Goal: Task Accomplishment & Management: Manage account settings

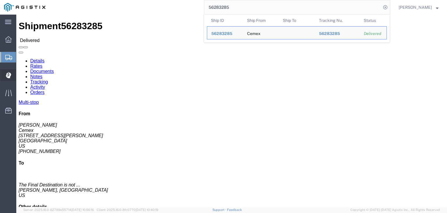
click at [7, 75] on icon at bounding box center [8, 75] width 5 height 6
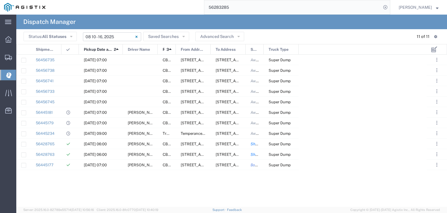
click at [118, 36] on input "[DATE] - [DATE]" at bounding box center [112, 36] width 58 height 9
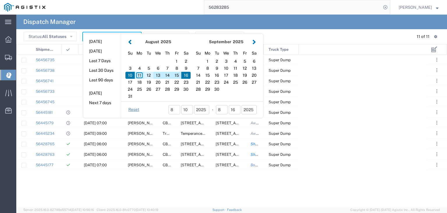
click at [147, 76] on div "12" at bounding box center [148, 75] width 9 height 7
type input "[DATE]"
type input "[DATE] - [DATE]"
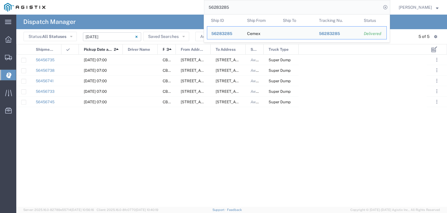
click at [229, 10] on input "56283285" at bounding box center [292, 7] width 177 height 14
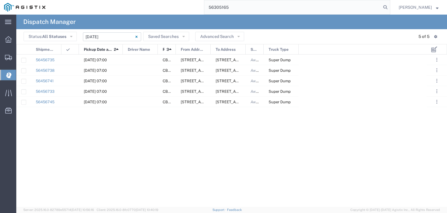
type input "56305165"
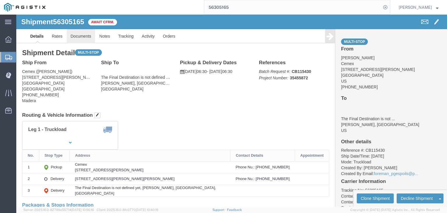
click link "Documents"
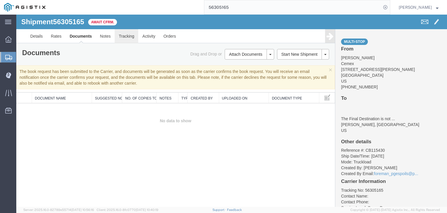
click at [127, 36] on link "Tracking" at bounding box center [127, 36] width 24 height 14
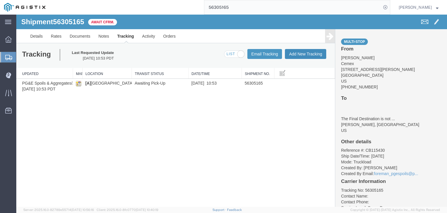
click at [304, 52] on button "Add New Tracking" at bounding box center [305, 54] width 41 height 10
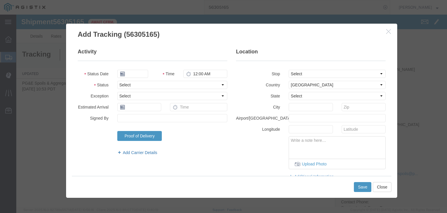
type input "[DATE]"
type input "11:00 AM"
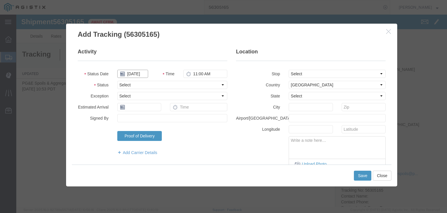
click at [136, 73] on input "[DATE]" at bounding box center [132, 74] width 31 height 8
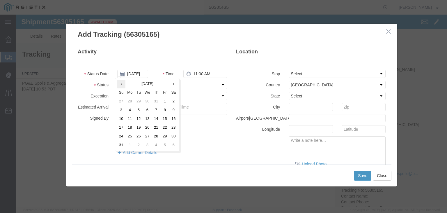
click at [121, 85] on icon at bounding box center [121, 84] width 1 height 4
click at [130, 136] on td "28" at bounding box center [131, 136] width 9 height 9
type input "[DATE]"
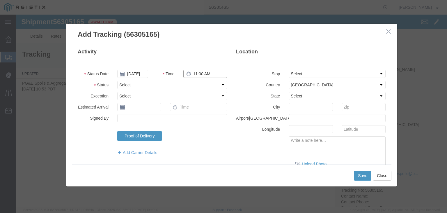
click at [195, 71] on input "11:00 AM" at bounding box center [206, 74] width 44 height 8
type input "6:30 AM"
click at [155, 85] on select "Select Arrival Notice Available Arrival Notice Imported Arrive at Delivery Loca…" at bounding box center [172, 85] width 110 height 8
select select "ARVPULOC"
click at [117, 81] on select "Select Arrival Notice Available Arrival Notice Imported Arrive at Delivery Loca…" at bounding box center [172, 85] width 110 height 8
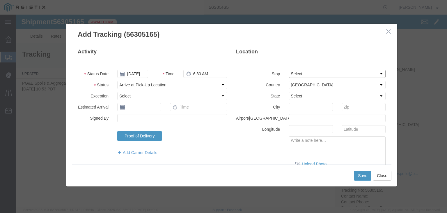
click at [311, 70] on select "Select From: [STREET_ADDRESS][PERSON_NAME] Stop 2: [STREET_ADDRESS][PERSON_NAME…" at bounding box center [337, 74] width 97 height 8
select select "{"pickupDeliveryInfoId": "121891480","pickupOrDelivery": "P","stopNum": "1","lo…"
click at [289, 70] on select "Select From: [STREET_ADDRESS][PERSON_NAME] Stop 2: [STREET_ADDRESS][PERSON_NAME…" at bounding box center [337, 74] width 97 height 8
select select "CA"
type input "[GEOGRAPHIC_DATA]"
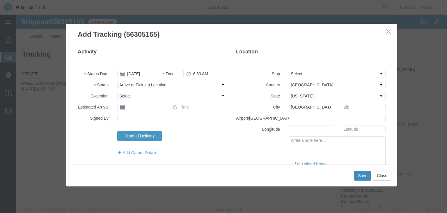
click at [364, 177] on button "Save" at bounding box center [362, 175] width 17 height 10
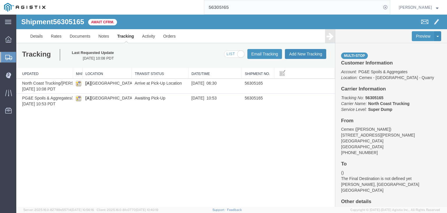
click at [299, 54] on button "Add New Tracking" at bounding box center [305, 54] width 41 height 10
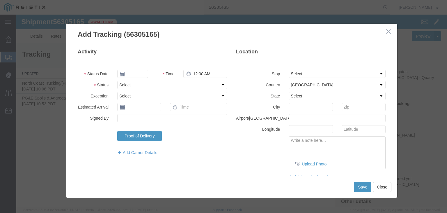
type input "[DATE]"
type input "11:00 AM"
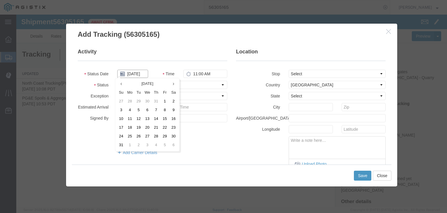
click at [130, 76] on input "[DATE]" at bounding box center [132, 74] width 31 height 8
click at [121, 85] on icon at bounding box center [121, 84] width 1 height 4
click at [129, 135] on td "28" at bounding box center [131, 136] width 9 height 9
type input "[DATE]"
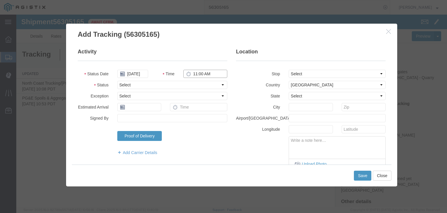
click at [201, 72] on input "11:00 AM" at bounding box center [206, 74] width 44 height 8
type input "6:50 AM"
click at [168, 84] on select "Select Arrival Notice Available Arrival Notice Imported Arrive at Delivery Loca…" at bounding box center [172, 85] width 110 height 8
select select "DPTPULOC"
click at [117, 81] on select "Select Arrival Notice Available Arrival Notice Imported Arrive at Delivery Loca…" at bounding box center [172, 85] width 110 height 8
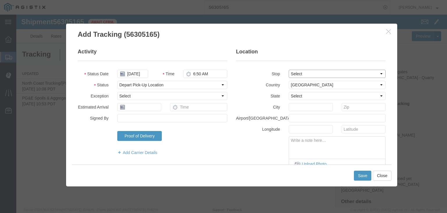
click at [307, 72] on select "Select From: [STREET_ADDRESS][PERSON_NAME] Stop 2: [STREET_ADDRESS][PERSON_NAME…" at bounding box center [337, 74] width 97 height 8
select select "{"pickupDeliveryInfoId": "121891480","pickupOrDelivery": "P","stopNum": "1","lo…"
click at [289, 70] on select "Select From: [STREET_ADDRESS][PERSON_NAME] Stop 2: [STREET_ADDRESS][PERSON_NAME…" at bounding box center [337, 74] width 97 height 8
select select "CA"
type input "[GEOGRAPHIC_DATA]"
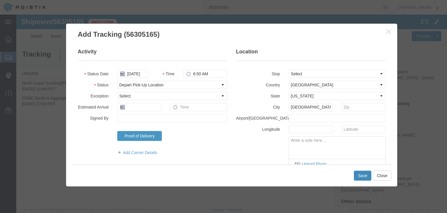
click at [364, 177] on button "Save" at bounding box center [362, 175] width 17 height 10
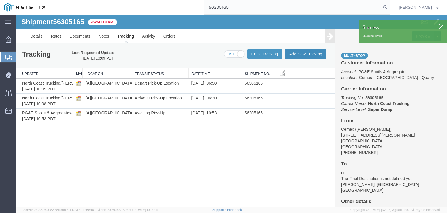
click at [313, 53] on button "Add New Tracking" at bounding box center [305, 54] width 41 height 10
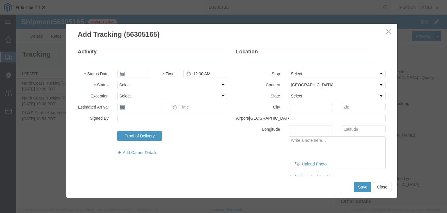
type input "[DATE]"
type input "11:00 AM"
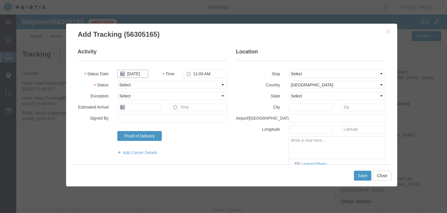
click at [132, 75] on input "[DATE]" at bounding box center [132, 74] width 31 height 8
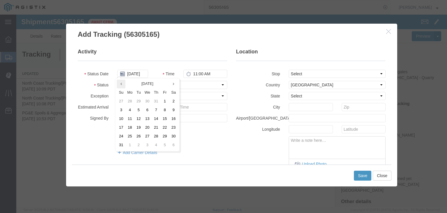
click at [121, 83] on icon at bounding box center [121, 84] width 1 height 4
click at [132, 139] on td "28" at bounding box center [131, 136] width 9 height 9
type input "[DATE]"
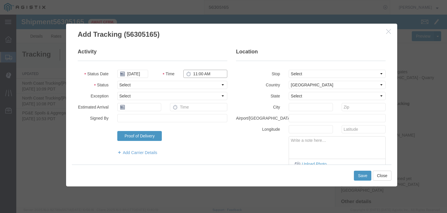
click at [195, 72] on input "11:00 AM" at bounding box center [206, 74] width 44 height 8
type input "7:30 AM"
click at [162, 88] on select "Select Arrival Notice Available Arrival Notice Imported Arrive at Delivery Loca…" at bounding box center [172, 85] width 110 height 8
select select "ARVDLVLOC"
click at [117, 81] on select "Select Arrival Notice Available Arrival Notice Imported Arrive at Delivery Loca…" at bounding box center [172, 85] width 110 height 8
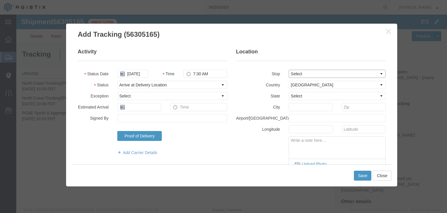
click at [297, 72] on select "Select From: [STREET_ADDRESS][PERSON_NAME] Stop 2: [STREET_ADDRESS][PERSON_NAME…" at bounding box center [337, 74] width 97 height 8
select select "{"pickupDeliveryInfoId": "121891481","pickupOrDelivery": "D","stopNum": "2","lo…"
click at [289, 70] on select "Select From: [STREET_ADDRESS][PERSON_NAME] Stop 2: [STREET_ADDRESS][PERSON_NAME…" at bounding box center [337, 74] width 97 height 8
select select "CA"
type input "[PERSON_NAME]"
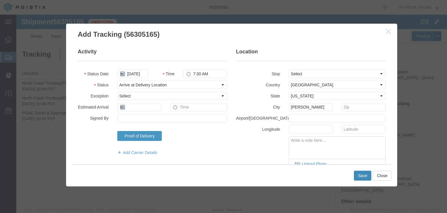
click at [362, 177] on button "Save" at bounding box center [362, 175] width 17 height 10
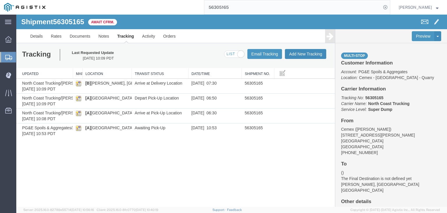
click at [297, 52] on button "Add New Tracking" at bounding box center [305, 54] width 41 height 10
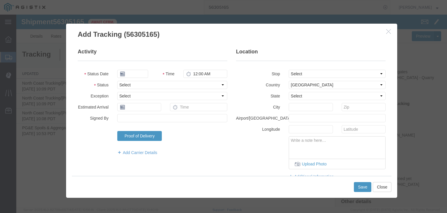
type input "[DATE]"
type input "11:00 AM"
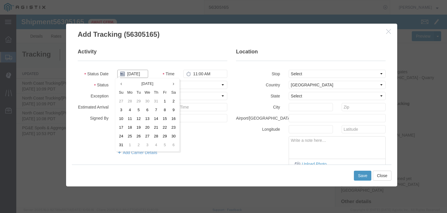
click at [135, 75] on input "[DATE]" at bounding box center [132, 74] width 31 height 8
drag, startPoint x: 122, startPoint y: 84, endPoint x: 128, endPoint y: 96, distance: 13.6
click at [122, 84] on th at bounding box center [121, 84] width 9 height 9
click at [130, 134] on td "28" at bounding box center [131, 136] width 9 height 9
type input "[DATE]"
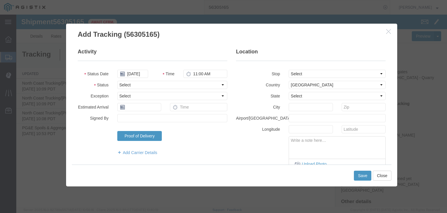
drag, startPoint x: 184, startPoint y: 80, endPoint x: 191, endPoint y: 74, distance: 9.8
click at [184, 80] on fieldset "Activity Status Date [DATE] Time 11:00 AM Status Select Arrival Notice Availabl…" at bounding box center [153, 104] width 150 height 113
click at [195, 70] on input "11:00 AM" at bounding box center [206, 74] width 44 height 8
type input "6:45 PM"
drag, startPoint x: 142, startPoint y: 84, endPoint x: 142, endPoint y: 87, distance: 2.9
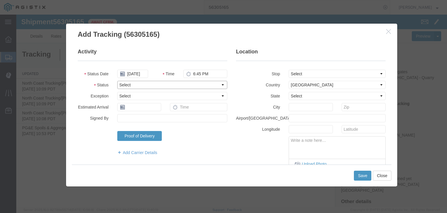
click at [142, 84] on select "Select Arrival Notice Available Arrival Notice Imported Arrive at Delivery Loca…" at bounding box center [172, 85] width 110 height 8
select select "DPTDLVLOC"
click at [117, 81] on select "Select Arrival Notice Available Arrival Notice Imported Arrive at Delivery Loca…" at bounding box center [172, 85] width 110 height 8
click at [299, 73] on select "Select From: [STREET_ADDRESS][PERSON_NAME] Stop 2: [STREET_ADDRESS][PERSON_NAME…" at bounding box center [337, 74] width 97 height 8
select select "{"pickupDeliveryInfoId": "121891481","pickupOrDelivery": "D","stopNum": "2","lo…"
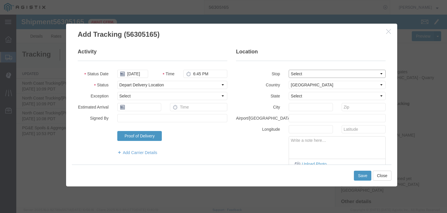
click at [289, 70] on select "Select From: [STREET_ADDRESS][PERSON_NAME] Stop 2: [STREET_ADDRESS][PERSON_NAME…" at bounding box center [337, 74] width 97 height 8
select select "CA"
type input "[PERSON_NAME]"
click at [366, 175] on button "Save" at bounding box center [362, 175] width 17 height 10
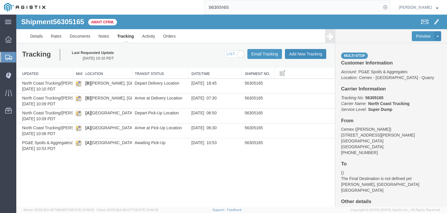
click at [294, 52] on button "Add New Tracking" at bounding box center [305, 54] width 41 height 10
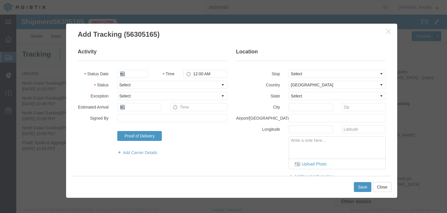
type input "[DATE]"
type input "11:00 AM"
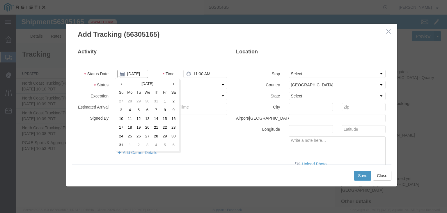
click at [132, 75] on input "[DATE]" at bounding box center [132, 74] width 31 height 8
click at [121, 86] on th at bounding box center [121, 84] width 9 height 9
click at [128, 135] on td "28" at bounding box center [131, 136] width 9 height 9
type input "[DATE]"
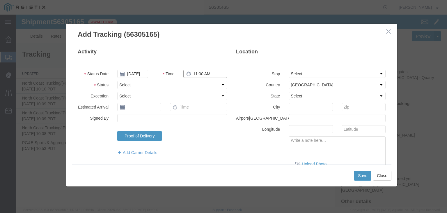
click at [210, 74] on input "11:00 AM" at bounding box center [206, 74] width 44 height 8
type input "6:45 PM"
click at [155, 86] on select "Select Arrival Notice Available Arrival Notice Imported Arrive at Delivery Loca…" at bounding box center [172, 85] width 110 height 8
select select "BREAKSTART"
click at [117, 81] on select "Select Arrival Notice Available Arrival Notice Imported Arrive at Delivery Loca…" at bounding box center [172, 85] width 110 height 8
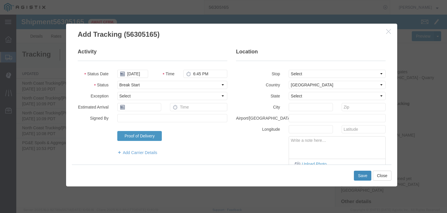
click at [358, 174] on button "Save" at bounding box center [362, 175] width 17 height 10
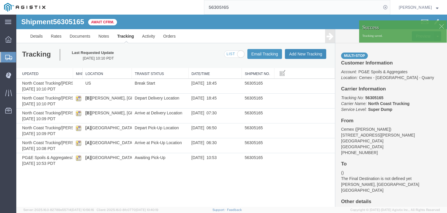
click at [305, 56] on button "Add New Tracking" at bounding box center [305, 54] width 41 height 10
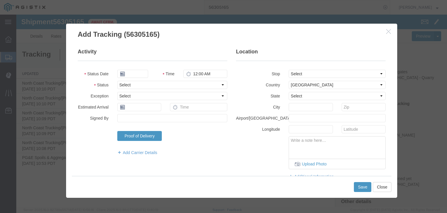
type input "[DATE]"
type input "11:00 AM"
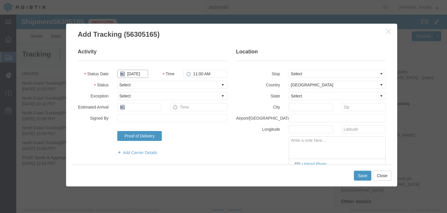
click at [135, 75] on input "[DATE]" at bounding box center [132, 74] width 31 height 8
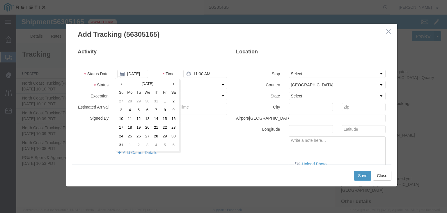
drag, startPoint x: 121, startPoint y: 82, endPoint x: 128, endPoint y: 96, distance: 15.3
click at [122, 85] on icon at bounding box center [121, 84] width 1 height 4
click at [132, 138] on td "28" at bounding box center [131, 136] width 9 height 9
type input "[DATE]"
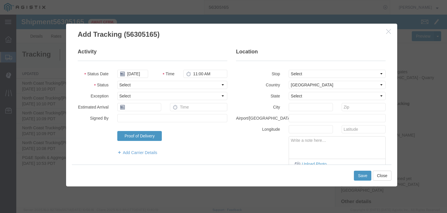
drag, startPoint x: 201, startPoint y: 66, endPoint x: 199, endPoint y: 73, distance: 7.3
click at [202, 68] on fieldset "Activity Status Date [DATE] Time 11:00 AM Status Select Arrival Notice Availabl…" at bounding box center [153, 104] width 150 height 113
click at [193, 75] on input "11:00 AM" at bounding box center [206, 74] width 44 height 8
type input "7:15 PM"
drag, startPoint x: 179, startPoint y: 84, endPoint x: 178, endPoint y: 87, distance: 3.0
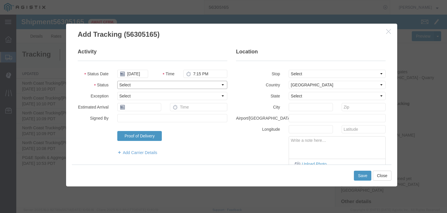
click at [179, 86] on select "Select Arrival Notice Available Arrival Notice Imported Arrive at Delivery Loca…" at bounding box center [172, 85] width 110 height 8
select select "BREAKSTOP"
click at [117, 81] on select "Select Arrival Notice Available Arrival Notice Imported Arrive at Delivery Loca…" at bounding box center [172, 85] width 110 height 8
click at [372, 174] on button "Save" at bounding box center [362, 175] width 17 height 10
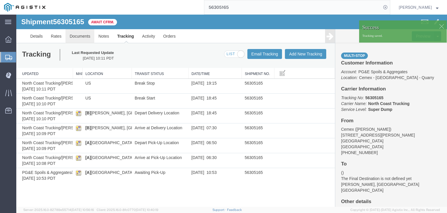
click at [77, 34] on link "Documents" at bounding box center [80, 36] width 29 height 14
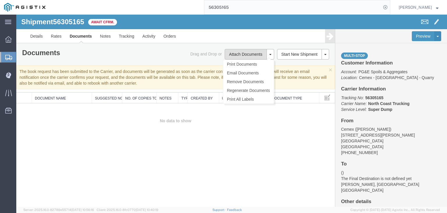
click at [239, 56] on button "Attach Documents" at bounding box center [246, 54] width 42 height 10
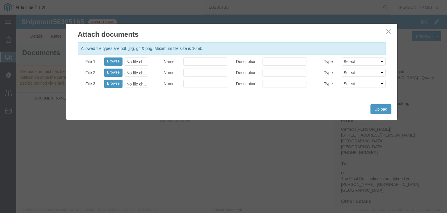
click at [130, 60] on div "No file chosen" at bounding box center [137, 61] width 24 height 8
type input "C:\fakepath\[DATE] PGE 1625180-56305165 JGT.pdf"
click at [207, 60] on input "Name" at bounding box center [206, 61] width 44 height 8
type input "Freight Bill and Weight Ticket"
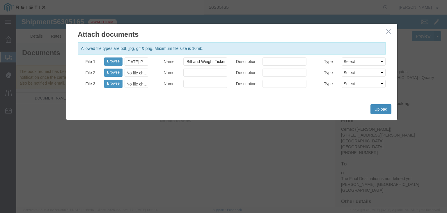
click at [380, 106] on button "Upload" at bounding box center [381, 109] width 21 height 10
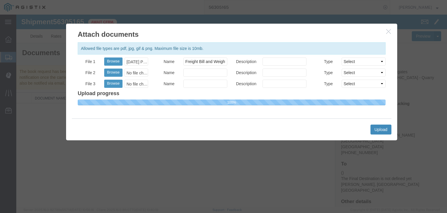
select select
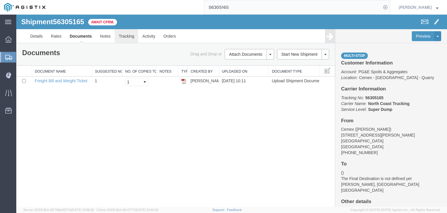
click at [126, 37] on link "Tracking" at bounding box center [127, 36] width 24 height 14
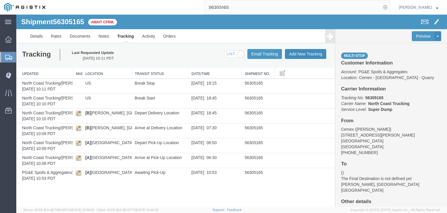
click at [296, 55] on button "Add New Tracking" at bounding box center [305, 54] width 41 height 10
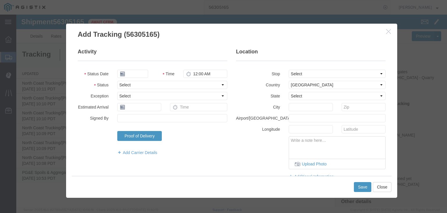
type input "[DATE]"
type input "11:00 AM"
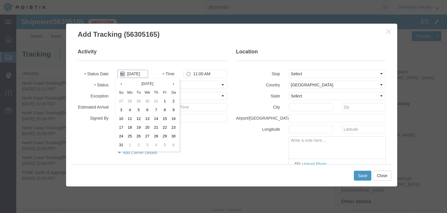
click at [133, 74] on input "[DATE]" at bounding box center [132, 74] width 31 height 8
click at [121, 83] on icon at bounding box center [121, 84] width 1 height 4
drag, startPoint x: 135, startPoint y: 135, endPoint x: 145, endPoint y: 130, distance: 11.3
click at [135, 135] on td "28" at bounding box center [131, 136] width 9 height 9
type input "[DATE]"
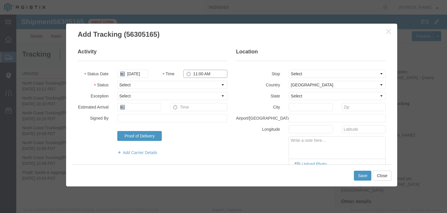
click at [195, 72] on input "11:00 AM" at bounding box center [206, 74] width 44 height 8
type input "8:00 PM"
click at [158, 84] on select "Select Arrival Notice Available Arrival Notice Imported Arrive at Delivery Loca…" at bounding box center [172, 85] width 110 height 8
select select "DELIVRED"
click at [117, 81] on select "Select Arrival Notice Available Arrival Notice Imported Arrive at Delivery Loca…" at bounding box center [172, 85] width 110 height 8
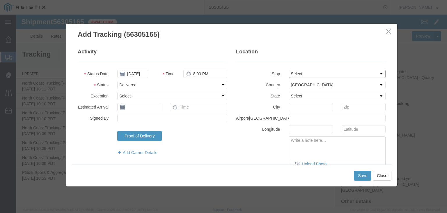
click at [309, 73] on select "Select From: [STREET_ADDRESS][PERSON_NAME] Stop 2: [STREET_ADDRESS][PERSON_NAME…" at bounding box center [337, 74] width 97 height 8
select select "{"pickupDeliveryInfoId": "121891480","pickupOrDelivery": "P","stopNum": "1","lo…"
click at [289, 70] on select "Select From: [STREET_ADDRESS][PERSON_NAME] Stop 2: [STREET_ADDRESS][PERSON_NAME…" at bounding box center [337, 74] width 97 height 8
select select "CA"
type input "[GEOGRAPHIC_DATA]"
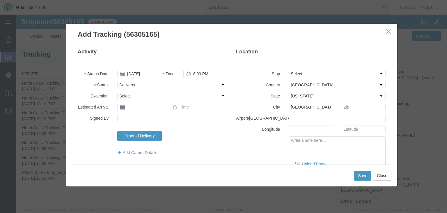
click at [319, 144] on textarea at bounding box center [337, 145] width 96 height 19
click at [318, 149] on textarea at bounding box center [337, 145] width 96 height 19
paste textarea "Point of origin: time ends at original starting point empty."
type textarea "Point of origin: time ends at original starting point empty."
click at [359, 174] on button "Save" at bounding box center [362, 175] width 17 height 10
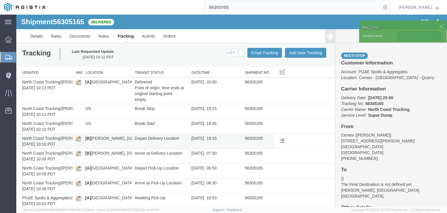
scroll to position [8, 0]
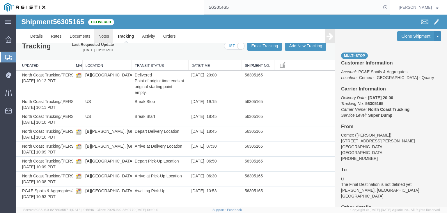
click at [100, 34] on link "Notes" at bounding box center [103, 36] width 19 height 14
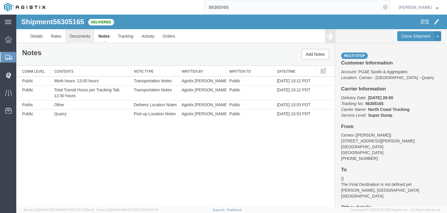
click at [82, 36] on link "Documents" at bounding box center [80, 36] width 29 height 14
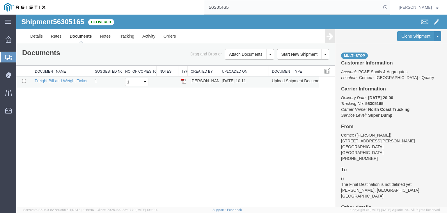
click at [182, 81] on img at bounding box center [183, 81] width 5 height 5
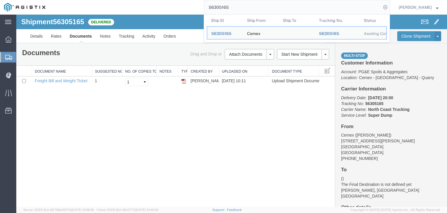
click at [243, 7] on input "56305165" at bounding box center [292, 7] width 177 height 14
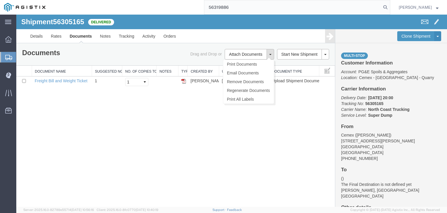
type input "56319886"
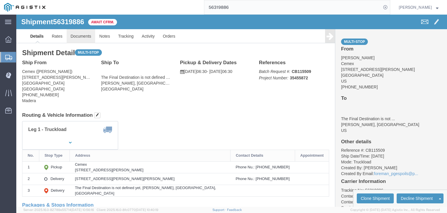
click link "Documents"
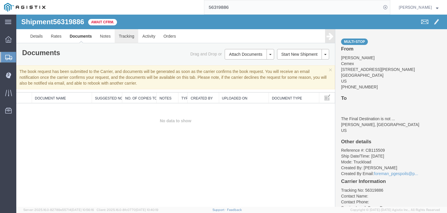
click at [133, 31] on link "Tracking" at bounding box center [127, 36] width 24 height 14
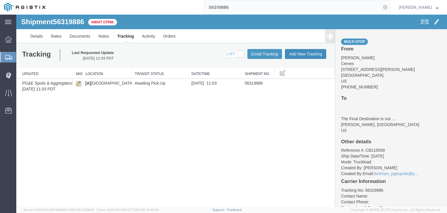
click at [299, 50] on button "Add New Tracking" at bounding box center [305, 54] width 41 height 10
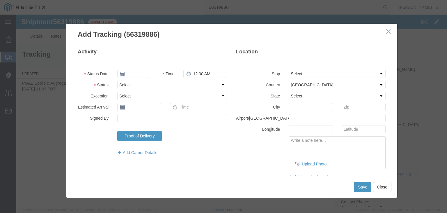
type input "[DATE]"
type input "11:00 AM"
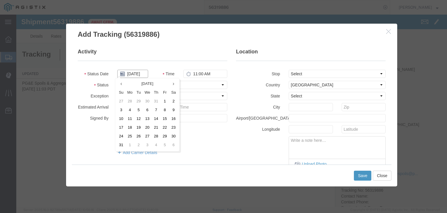
click at [130, 73] on input "[DATE]" at bounding box center [132, 74] width 31 height 8
click at [136, 100] on td "29" at bounding box center [138, 101] width 9 height 9
type input "[DATE]"
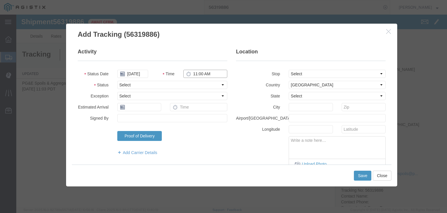
click at [196, 73] on input "11:00 AM" at bounding box center [206, 74] width 44 height 8
type input "9:00 AM"
click at [167, 81] on select "Select Arrival Notice Available Arrival Notice Imported Arrive at Delivery Loca…" at bounding box center [172, 85] width 110 height 8
select select "ARVPULOC"
click at [117, 81] on select "Select Arrival Notice Available Arrival Notice Imported Arrive at Delivery Loca…" at bounding box center [172, 85] width 110 height 8
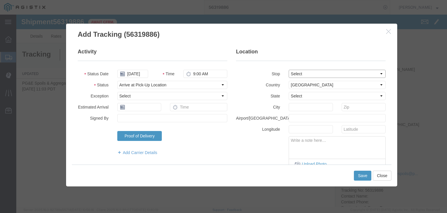
click at [298, 74] on select "Select From: [STREET_ADDRESS][PERSON_NAME] Stop 2: [STREET_ADDRESS][PERSON_NAME…" at bounding box center [337, 74] width 97 height 8
select select "{"pickupDeliveryInfoId": "121921310","pickupOrDelivery": "P","stopNum": "1","lo…"
click at [289, 70] on select "Select From: [STREET_ADDRESS][PERSON_NAME] Stop 2: [STREET_ADDRESS][PERSON_NAME…" at bounding box center [337, 74] width 97 height 8
select select "CA"
type input "[GEOGRAPHIC_DATA]"
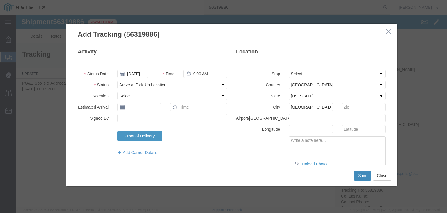
click at [365, 177] on button "Save" at bounding box center [362, 175] width 17 height 10
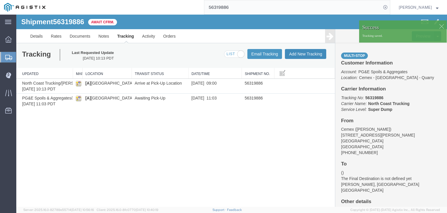
click at [301, 53] on button "Add New Tracking" at bounding box center [305, 54] width 41 height 10
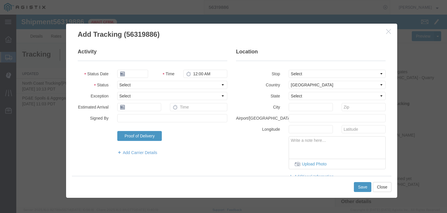
type input "[DATE]"
type input "11:00 AM"
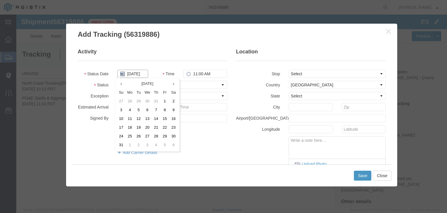
drag, startPoint x: 136, startPoint y: 70, endPoint x: 130, endPoint y: 76, distance: 8.7
click at [136, 70] on input "[DATE]" at bounding box center [132, 74] width 31 height 8
click at [122, 85] on th at bounding box center [121, 84] width 9 height 9
click at [140, 132] on td "29" at bounding box center [140, 136] width 9 height 9
type input "[DATE]"
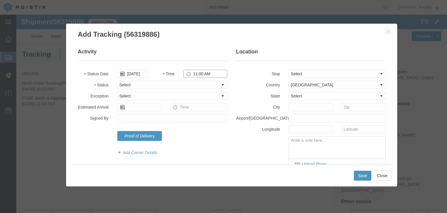
click at [198, 75] on input "11:00 AM" at bounding box center [206, 74] width 44 height 8
type input "9:15 AM"
click at [168, 86] on select "Select Arrival Notice Available Arrival Notice Imported Arrive at Delivery Loca…" at bounding box center [172, 85] width 110 height 8
select select "DPTPULOC"
click at [117, 81] on select "Select Arrival Notice Available Arrival Notice Imported Arrive at Delivery Loca…" at bounding box center [172, 85] width 110 height 8
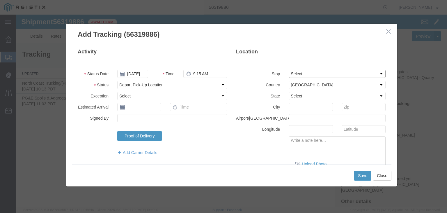
click at [301, 74] on select "Select From: [STREET_ADDRESS][PERSON_NAME] Stop 2: [STREET_ADDRESS][PERSON_NAME…" at bounding box center [337, 74] width 97 height 8
select select "{"pickupDeliveryInfoId": "121921310","pickupOrDelivery": "P","stopNum": "1","lo…"
click at [289, 70] on select "Select From: [STREET_ADDRESS][PERSON_NAME] Stop 2: [STREET_ADDRESS][PERSON_NAME…" at bounding box center [337, 74] width 97 height 8
select select "CA"
type input "[GEOGRAPHIC_DATA]"
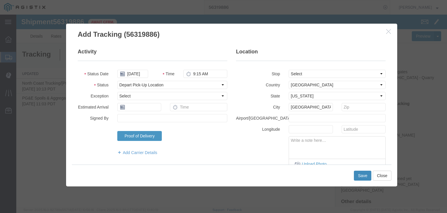
click at [366, 174] on button "Save" at bounding box center [362, 175] width 17 height 10
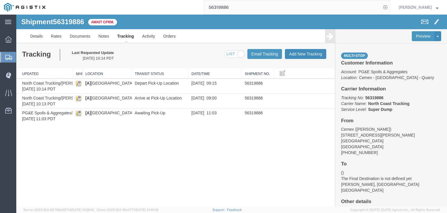
click at [297, 52] on button "Add New Tracking" at bounding box center [305, 54] width 41 height 10
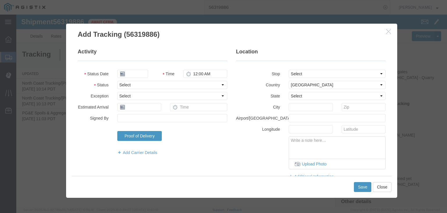
type input "[DATE]"
type input "11:00 AM"
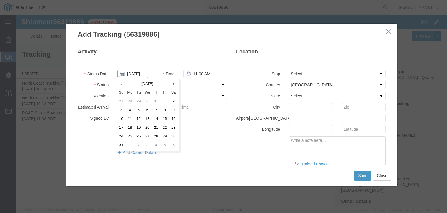
click at [140, 70] on input "[DATE]" at bounding box center [132, 74] width 31 height 8
click at [120, 85] on th at bounding box center [121, 84] width 9 height 9
click at [142, 136] on td "29" at bounding box center [140, 136] width 9 height 9
type input "[DATE]"
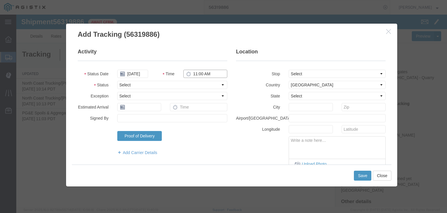
click at [195, 73] on input "11:00 AM" at bounding box center [206, 74] width 44 height 8
type input "10:00 AM"
click at [179, 87] on select "Select Arrival Notice Available Arrival Notice Imported Arrive at Delivery Loca…" at bounding box center [172, 85] width 110 height 8
select select "ARVDLVLOC"
click at [117, 81] on select "Select Arrival Notice Available Arrival Notice Imported Arrive at Delivery Loca…" at bounding box center [172, 85] width 110 height 8
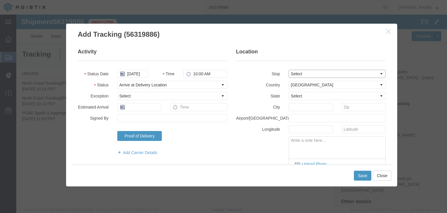
click at [311, 72] on select "Select From: [STREET_ADDRESS][PERSON_NAME] Stop 2: [STREET_ADDRESS][PERSON_NAME…" at bounding box center [337, 74] width 97 height 8
select select "{"pickupDeliveryInfoId": "121921311","pickupOrDelivery": "D","stopNum": "2","lo…"
click at [289, 70] on select "Select From: [STREET_ADDRESS][PERSON_NAME] Stop 2: [STREET_ADDRESS][PERSON_NAME…" at bounding box center [337, 74] width 97 height 8
select select "CA"
type input "[PERSON_NAME]"
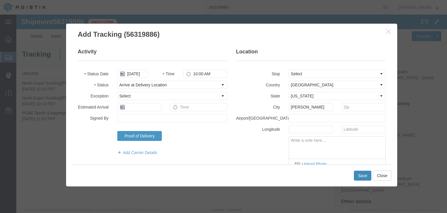
click at [357, 175] on button "Save" at bounding box center [362, 175] width 17 height 10
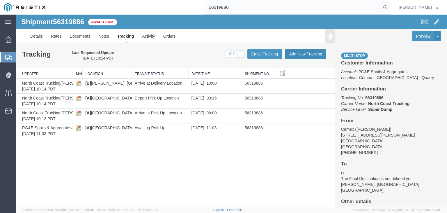
click at [298, 58] on button "Add New Tracking" at bounding box center [305, 54] width 41 height 10
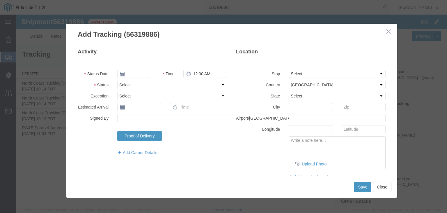
type input "[DATE]"
type input "11:00 AM"
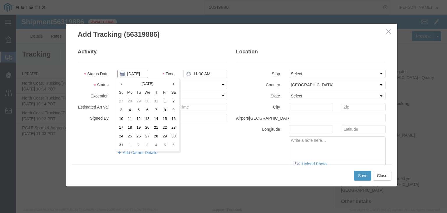
click at [127, 73] on input "[DATE]" at bounding box center [132, 74] width 31 height 8
click at [125, 85] on th at bounding box center [121, 84] width 9 height 9
click at [140, 134] on td "29" at bounding box center [140, 136] width 9 height 9
type input "[DATE]"
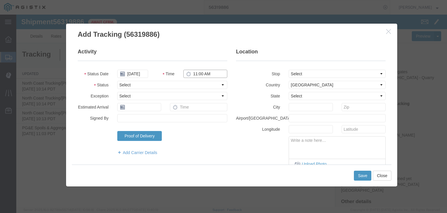
click at [198, 76] on input "11:00 AM" at bounding box center [206, 74] width 44 height 8
type input "6:45 PM"
click at [181, 84] on select "Select Arrival Notice Available Arrival Notice Imported Arrive at Delivery Loca…" at bounding box center [172, 85] width 110 height 8
select select "DPTDLVLOC"
click at [117, 81] on select "Select Arrival Notice Available Arrival Notice Imported Arrive at Delivery Loca…" at bounding box center [172, 85] width 110 height 8
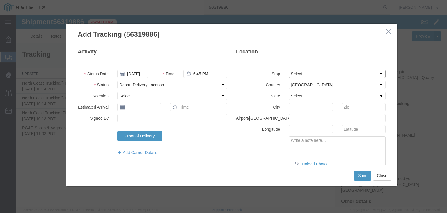
drag, startPoint x: 306, startPoint y: 71, endPoint x: 309, endPoint y: 74, distance: 4.3
click at [306, 71] on select "Select From: [STREET_ADDRESS][PERSON_NAME] Stop 2: [STREET_ADDRESS][PERSON_NAME…" at bounding box center [337, 74] width 97 height 8
select select "{"pickupDeliveryInfoId": "121921311","pickupOrDelivery": "D","stopNum": "2","lo…"
click at [289, 70] on select "Select From: [STREET_ADDRESS][PERSON_NAME] Stop 2: [STREET_ADDRESS][PERSON_NAME…" at bounding box center [337, 74] width 97 height 8
select select "CA"
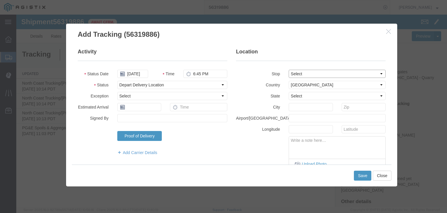
type input "[PERSON_NAME]"
click at [363, 178] on button "Save" at bounding box center [362, 175] width 17 height 10
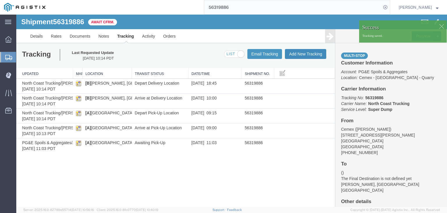
click at [302, 55] on button "Add New Tracking" at bounding box center [305, 54] width 41 height 10
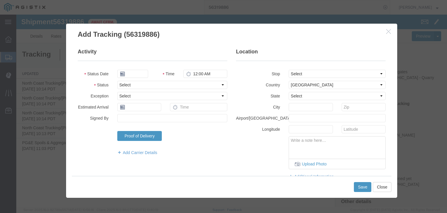
type input "[DATE]"
type input "11:00 AM"
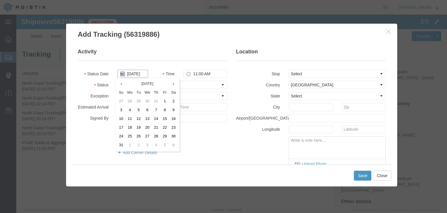
click at [136, 73] on input "[DATE]" at bounding box center [132, 74] width 31 height 8
click at [121, 84] on icon at bounding box center [121, 84] width 1 height 4
drag, startPoint x: 140, startPoint y: 137, endPoint x: 162, endPoint y: 111, distance: 34.1
click at [140, 137] on td "29" at bounding box center [140, 136] width 9 height 9
type input "[DATE]"
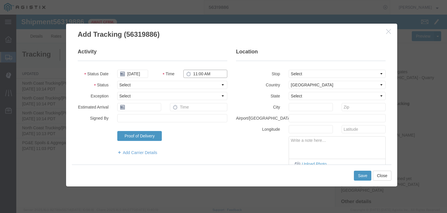
click at [202, 74] on input "11:00 AM" at bounding box center [206, 74] width 44 height 8
type input "6:45 PM"
drag, startPoint x: 173, startPoint y: 84, endPoint x: 171, endPoint y: 87, distance: 3.3
click at [173, 84] on select "Select Arrival Notice Available Arrival Notice Imported Arrive at Delivery Loca…" at bounding box center [172, 85] width 110 height 8
select select "BREAKSTART"
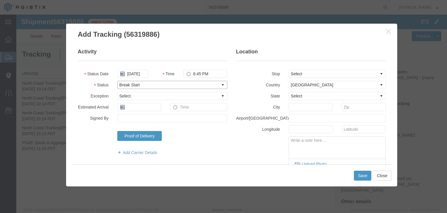
click at [117, 81] on select "Select Arrival Notice Available Arrival Notice Imported Arrive at Delivery Loca…" at bounding box center [172, 85] width 110 height 8
click at [359, 176] on button "Save" at bounding box center [362, 175] width 17 height 10
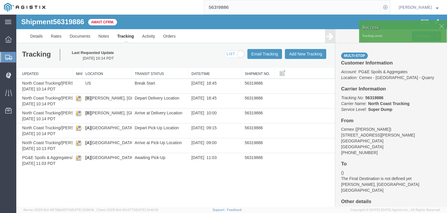
click at [308, 60] on div "Tracking Last Requested Update [DATE] 10:14 PDT Email Tracking Add New Tracking…" at bounding box center [175, 55] width 319 height 25
click at [305, 57] on button "Add New Tracking" at bounding box center [305, 54] width 41 height 10
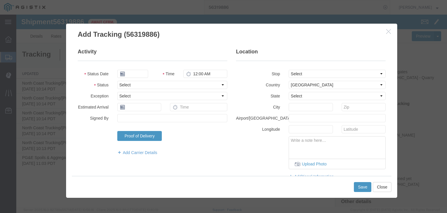
type input "[DATE]"
type input "11:00 AM"
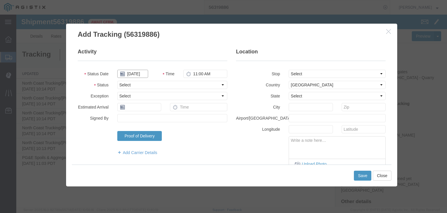
click at [136, 73] on input "[DATE]" at bounding box center [132, 74] width 31 height 8
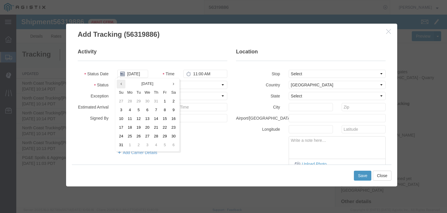
click at [119, 82] on th at bounding box center [121, 84] width 9 height 9
click at [141, 136] on td "29" at bounding box center [140, 136] width 9 height 9
type input "[DATE]"
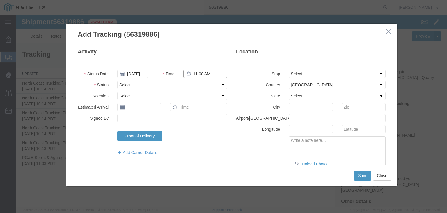
click at [206, 70] on input "11:00 AM" at bounding box center [206, 74] width 44 height 8
type input "7:15 PM"
click at [176, 83] on select "Select Arrival Notice Available Arrival Notice Imported Arrive at Delivery Loca…" at bounding box center [172, 85] width 110 height 8
select select "BREAKSTOP"
click at [117, 81] on select "Select Arrival Notice Available Arrival Notice Imported Arrive at Delivery Loca…" at bounding box center [172, 85] width 110 height 8
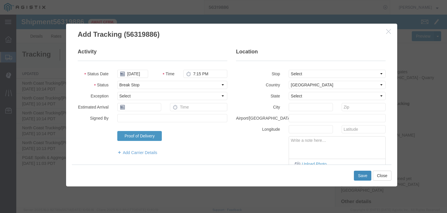
click at [362, 174] on button "Save" at bounding box center [362, 175] width 17 height 10
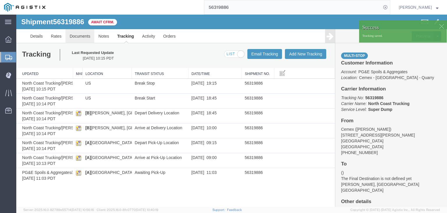
click at [87, 37] on link "Documents" at bounding box center [80, 36] width 29 height 14
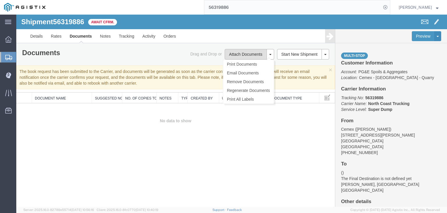
click at [238, 56] on button "Attach Documents" at bounding box center [246, 54] width 42 height 10
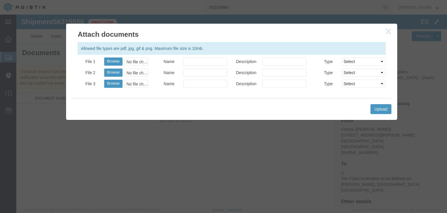
click at [143, 59] on div "No file chosen" at bounding box center [137, 61] width 24 height 8
type input "C:\fakepath\[DATE] PGE 1625182-56319886 JGT.pdf"
click at [206, 62] on input "Name" at bounding box center [206, 61] width 44 height 8
type input "Freight Bill and Weight Ticket"
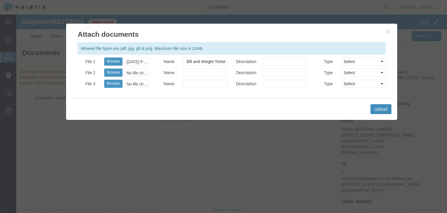
click at [388, 108] on button "Upload" at bounding box center [381, 109] width 21 height 10
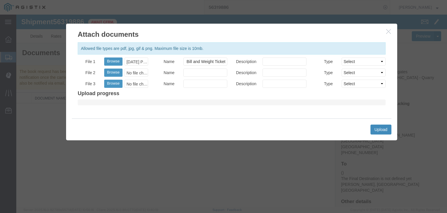
scroll to position [0, 0]
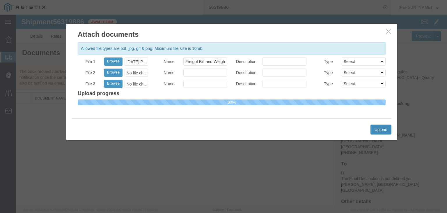
select select
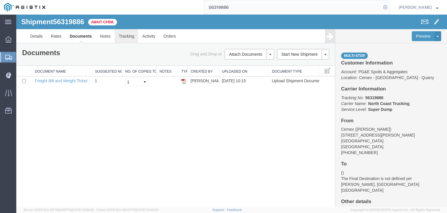
click at [121, 36] on link "Tracking" at bounding box center [127, 36] width 24 height 14
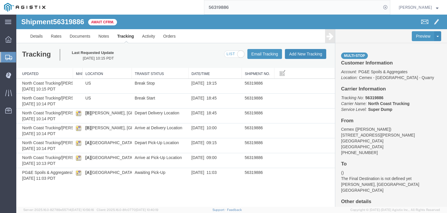
click at [300, 55] on button "Add New Tracking" at bounding box center [305, 54] width 41 height 10
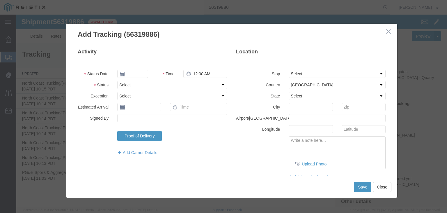
type input "[DATE]"
type input "11:00 AM"
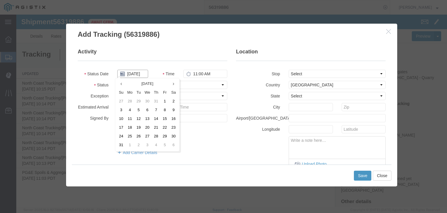
click at [133, 75] on input "[DATE]" at bounding box center [132, 74] width 31 height 8
drag, startPoint x: 120, startPoint y: 88, endPoint x: 134, endPoint y: 113, distance: 28.5
click at [120, 88] on th "Su" at bounding box center [121, 92] width 9 height 9
click at [141, 100] on td "29" at bounding box center [140, 101] width 9 height 9
type input "[DATE]"
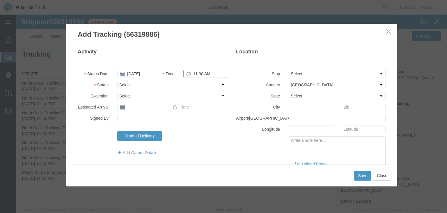
click at [197, 73] on input "11:00 AM" at bounding box center [206, 74] width 44 height 8
type input "8:00 PM"
click at [151, 87] on select "Select Arrival Notice Available Arrival Notice Imported Arrive at Delivery Loca…" at bounding box center [172, 85] width 110 height 8
select select "DELIVRED"
click at [117, 81] on select "Select Arrival Notice Available Arrival Notice Imported Arrive at Delivery Loca…" at bounding box center [172, 85] width 110 height 8
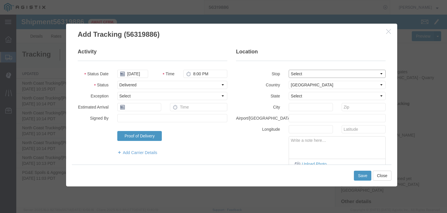
click at [299, 71] on select "Select From: [STREET_ADDRESS][PERSON_NAME] Stop 2: [STREET_ADDRESS][PERSON_NAME…" at bounding box center [337, 74] width 97 height 8
select select "{"pickupDeliveryInfoId": "121921310","pickupOrDelivery": "P","stopNum": "1","lo…"
click at [289, 70] on select "Select From: [STREET_ADDRESS][PERSON_NAME] Stop 2: [STREET_ADDRESS][PERSON_NAME…" at bounding box center [337, 74] width 97 height 8
select select "CA"
type input "[GEOGRAPHIC_DATA]"
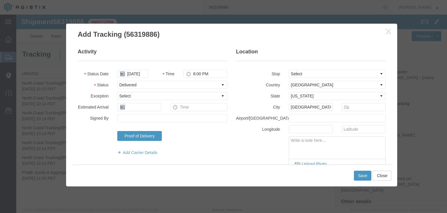
click at [315, 148] on textarea at bounding box center [337, 145] width 96 height 19
paste textarea "Point of origin: time ends at original starting point empty."
type textarea "Point of origin: time ends at original starting point empty."
click at [361, 178] on button "Save" at bounding box center [362, 175] width 17 height 10
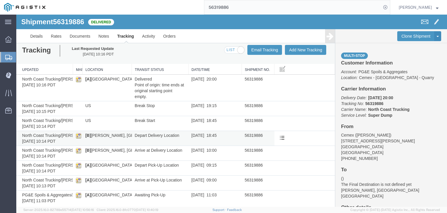
scroll to position [8, 0]
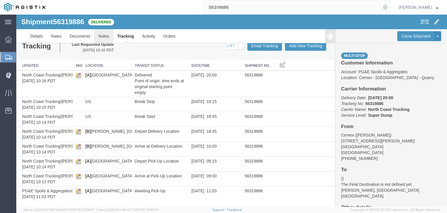
click at [102, 40] on link "Notes" at bounding box center [103, 36] width 19 height 14
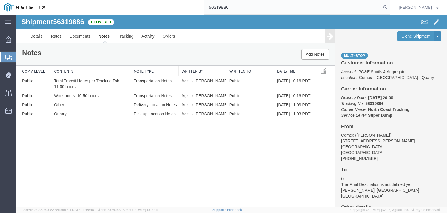
click at [248, 9] on input "56319886" at bounding box center [292, 7] width 177 height 14
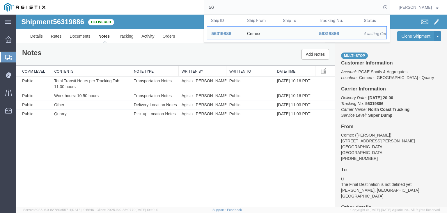
type input "5"
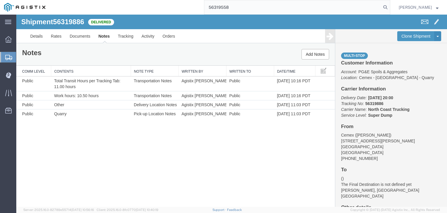
type input "56319558"
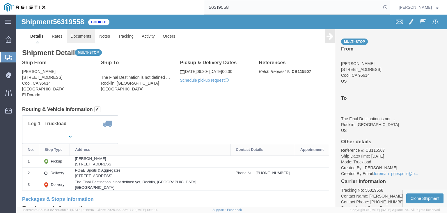
click link "Documents"
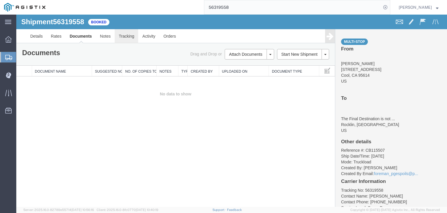
click at [125, 33] on link "Tracking" at bounding box center [127, 36] width 24 height 14
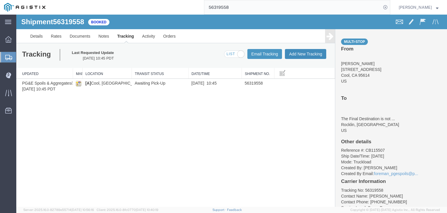
click at [304, 57] on button "Add New Tracking" at bounding box center [305, 54] width 41 height 10
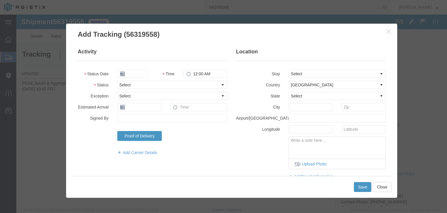
type input "[DATE]"
type input "11:00 AM"
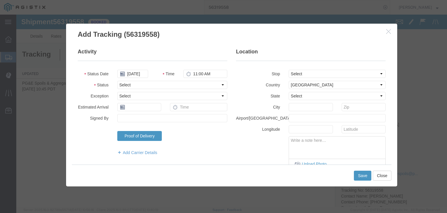
click at [133, 68] on fieldset "Activity Status Date [DATE] Time 11:00 AM Status Select Arrival Notice Availabl…" at bounding box center [153, 104] width 150 height 113
click at [133, 71] on input "[DATE]" at bounding box center [132, 74] width 31 height 8
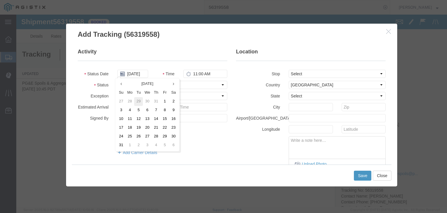
click at [140, 100] on td "29" at bounding box center [138, 101] width 9 height 9
type input "[DATE]"
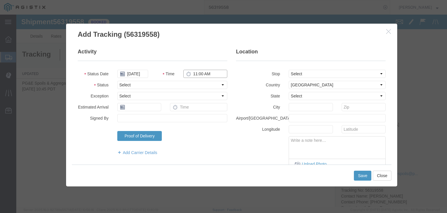
click at [195, 76] on input "11:00 AM" at bounding box center [206, 74] width 44 height 8
type input "6:30 AM"
click at [177, 83] on select "Select Arrival Notice Available Arrival Notice Imported Arrive at Delivery Loca…" at bounding box center [172, 85] width 110 height 8
select select "ARVPULOC"
click at [117, 81] on select "Select Arrival Notice Available Arrival Notice Imported Arrive at Delivery Loca…" at bounding box center [172, 85] width 110 height 8
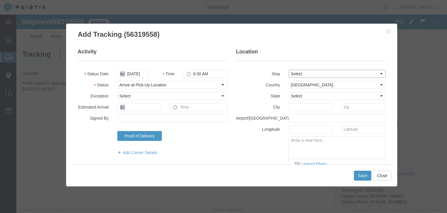
click at [307, 75] on select "Select From: [STREET_ADDRESS] Stop 2: [STREET_ADDRESS] To: The Final Destinatio…" at bounding box center [337, 74] width 97 height 8
select select "{"pickupDeliveryInfoId": "121920640","pickupOrDelivery": "P","stopNum": "1","lo…"
click at [289, 70] on select "Select From: [STREET_ADDRESS] Stop 2: [STREET_ADDRESS] To: The Final Destinatio…" at bounding box center [337, 74] width 97 height 8
select select "CA"
type input "Cool"
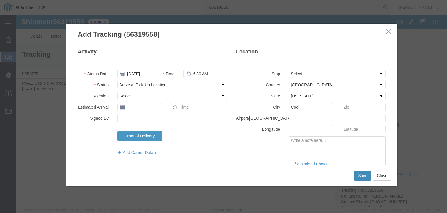
click at [363, 175] on button "Save" at bounding box center [362, 175] width 17 height 10
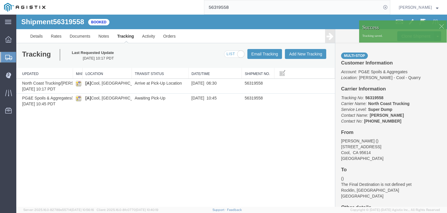
click at [309, 47] on div "Tracking Last Requested Update [DATE] 10:17 PDT Email Tracking Add New Tracking…" at bounding box center [175, 55] width 319 height 25
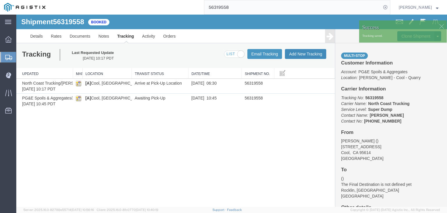
click at [308, 51] on button "Add New Tracking" at bounding box center [305, 54] width 41 height 10
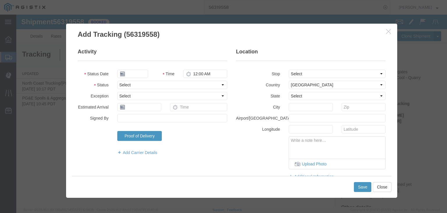
type input "[DATE]"
type input "11:00 AM"
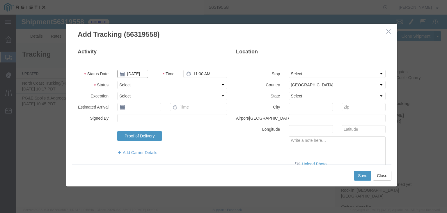
click at [131, 70] on input "[DATE]" at bounding box center [132, 74] width 31 height 8
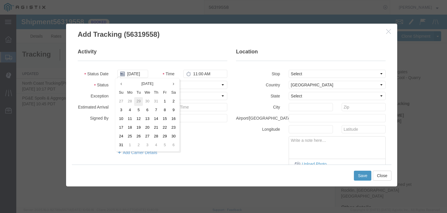
click at [136, 101] on td "29" at bounding box center [138, 101] width 9 height 9
type input "[DATE]"
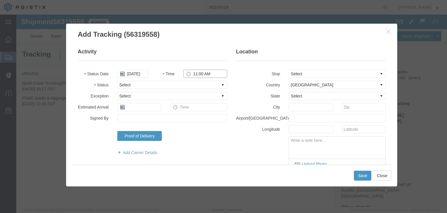
click at [195, 73] on input "11:00 AM" at bounding box center [206, 74] width 44 height 8
type input "7:45 AM"
drag, startPoint x: 172, startPoint y: 83, endPoint x: 171, endPoint y: 87, distance: 3.6
click at [172, 83] on select "Select Arrival Notice Available Arrival Notice Imported Arrive at Delivery Loca…" at bounding box center [172, 85] width 110 height 8
select select "DPTPULOC"
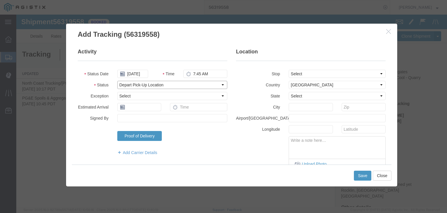
click at [117, 81] on select "Select Arrival Notice Available Arrival Notice Imported Arrive at Delivery Loca…" at bounding box center [172, 85] width 110 height 8
click at [304, 75] on select "Select From: [STREET_ADDRESS] Stop 2: [STREET_ADDRESS] To: The Final Destinatio…" at bounding box center [337, 74] width 97 height 8
select select "{"pickupDeliveryInfoId": "121920640","pickupOrDelivery": "P","stopNum": "1","lo…"
click at [289, 70] on select "Select From: [STREET_ADDRESS] Stop 2: [STREET_ADDRESS] To: The Final Destinatio…" at bounding box center [337, 74] width 97 height 8
select select "CA"
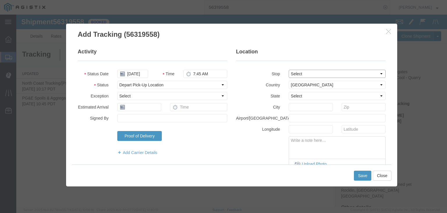
type input "Cool"
click at [357, 175] on button "Save" at bounding box center [362, 175] width 17 height 10
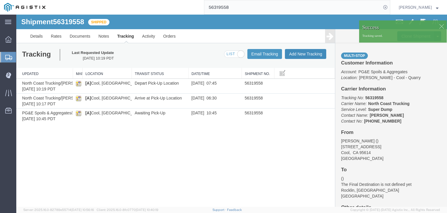
click at [299, 54] on button "Add New Tracking" at bounding box center [305, 54] width 41 height 10
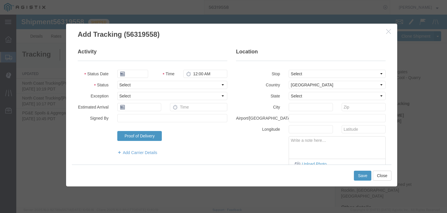
type input "[DATE]"
type input "11:00 AM"
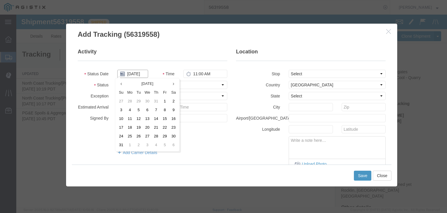
click at [135, 77] on input "[DATE]" at bounding box center [132, 74] width 31 height 8
click at [138, 100] on td "29" at bounding box center [138, 101] width 9 height 9
type input "[DATE]"
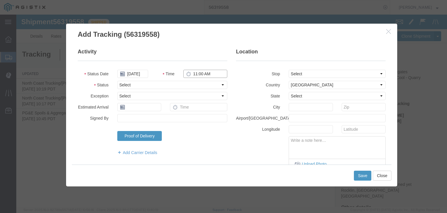
click at [197, 76] on input "11:00 AM" at bounding box center [206, 74] width 44 height 8
type input "8:30 AM"
click at [174, 80] on fieldset "Activity Status Date [DATE] Time 8:30 AM Status Select Arrival Notice Available…" at bounding box center [153, 104] width 150 height 113
click at [153, 86] on select "Select Arrival Notice Available Arrival Notice Imported Arrive at Delivery Loca…" at bounding box center [172, 85] width 110 height 8
select select "ARVDLVLOC"
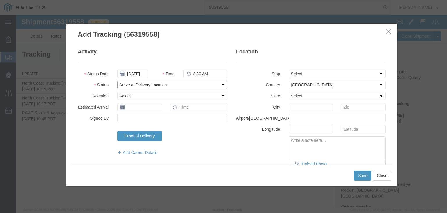
click at [117, 81] on select "Select Arrival Notice Available Arrival Notice Imported Arrive at Delivery Loca…" at bounding box center [172, 85] width 110 height 8
click at [301, 71] on select "Select From: [STREET_ADDRESS] Stop 2: [STREET_ADDRESS] To: The Final Destinatio…" at bounding box center [337, 74] width 97 height 8
select select "{"pickupDeliveryInfoId": "121920641","pickupOrDelivery": "D","stopNum": "2","lo…"
click at [289, 70] on select "Select From: [STREET_ADDRESS] Stop 2: [STREET_ADDRESS] To: The Final Destinatio…" at bounding box center [337, 74] width 97 height 8
select select "CA"
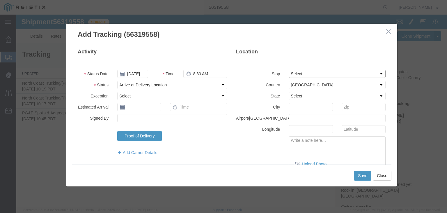
type input "Rocklin"
click at [363, 174] on button "Save" at bounding box center [362, 175] width 17 height 10
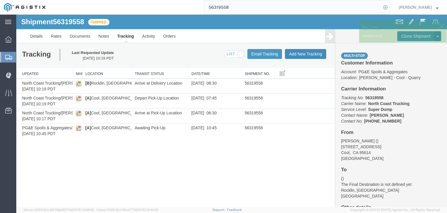
click at [313, 53] on button "Add New Tracking" at bounding box center [305, 54] width 41 height 10
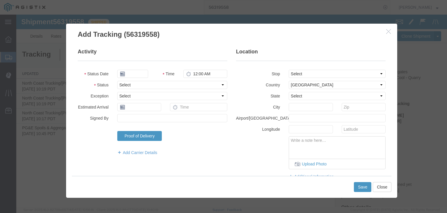
type input "[DATE]"
type input "11:00 AM"
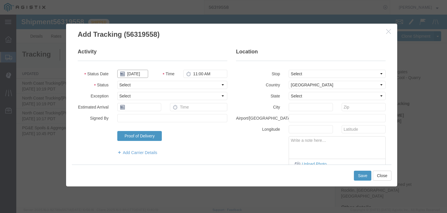
click at [139, 75] on input "[DATE]" at bounding box center [132, 74] width 31 height 8
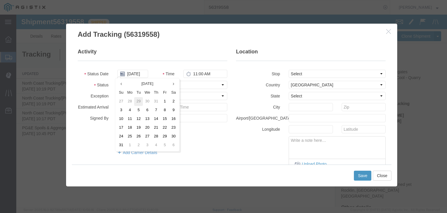
click at [137, 101] on td "29" at bounding box center [138, 101] width 9 height 9
type input "[DATE]"
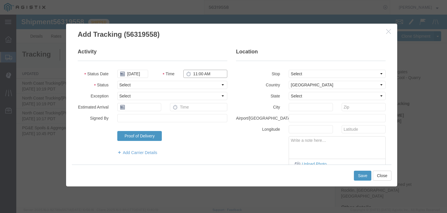
click at [197, 74] on input "11:00 AM" at bounding box center [206, 74] width 44 height 8
type input "8:40 AM"
click at [168, 84] on select "Select Arrival Notice Available Arrival Notice Imported Arrive at Delivery Loca…" at bounding box center [172, 85] width 110 height 8
select select "DPTDLVLOC"
click at [117, 81] on select "Select Arrival Notice Available Arrival Notice Imported Arrive at Delivery Loca…" at bounding box center [172, 85] width 110 height 8
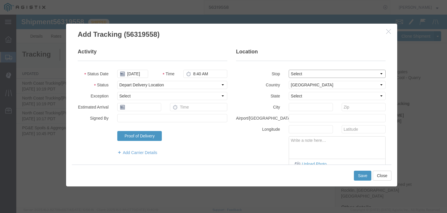
drag, startPoint x: 312, startPoint y: 70, endPoint x: 313, endPoint y: 77, distance: 6.8
click at [312, 71] on select "Select From: [STREET_ADDRESS] Stop 2: [STREET_ADDRESS] To: The Final Destinatio…" at bounding box center [337, 74] width 97 height 8
select select "{"pickupDeliveryInfoId": "121920641","pickupOrDelivery": "D","stopNum": "2","lo…"
click at [289, 70] on select "Select From: [STREET_ADDRESS] Stop 2: [STREET_ADDRESS] To: The Final Destinatio…" at bounding box center [337, 74] width 97 height 8
select select "CA"
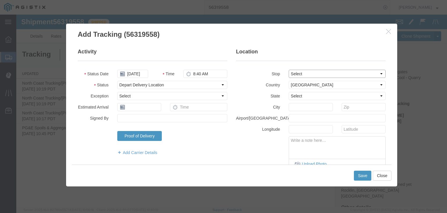
type input "Rocklin"
click at [359, 178] on button "Save" at bounding box center [362, 175] width 17 height 10
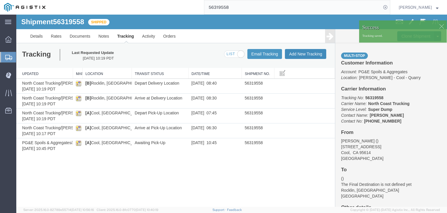
click at [304, 57] on button "Add New Tracking" at bounding box center [305, 54] width 41 height 10
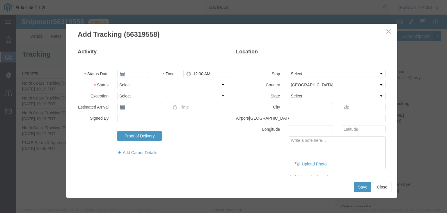
type input "[DATE]"
type input "11:00 AM"
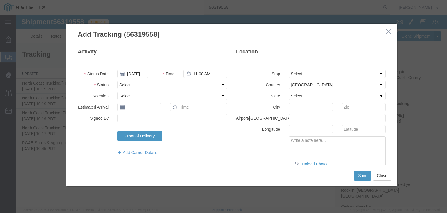
click at [129, 69] on fieldset "Activity Status Date [DATE] Time 11:00 AM Status Select Arrival Notice Availabl…" at bounding box center [153, 104] width 150 height 113
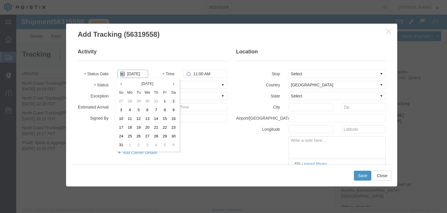
click at [131, 73] on input "[DATE]" at bounding box center [132, 74] width 31 height 8
click at [140, 100] on td "29" at bounding box center [138, 101] width 9 height 9
type input "[DATE]"
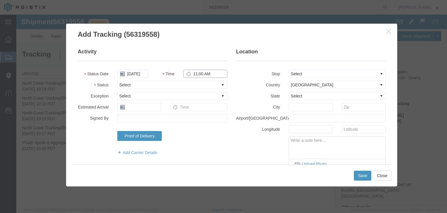
click at [206, 77] on input "11:00 AM" at bounding box center [206, 74] width 44 height 8
type input "8:40 AM"
click at [182, 86] on select "Select Arrival Notice Available Arrival Notice Imported Arrive at Delivery Loca…" at bounding box center [172, 85] width 110 height 8
select select "ARVPULOC"
click at [117, 81] on select "Select Arrival Notice Available Arrival Notice Imported Arrive at Delivery Loca…" at bounding box center [172, 85] width 110 height 8
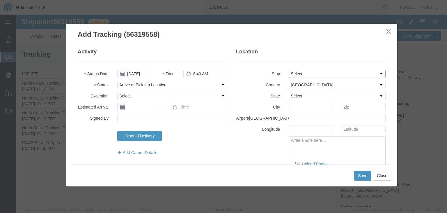
drag, startPoint x: 321, startPoint y: 73, endPoint x: 322, endPoint y: 76, distance: 3.7
click at [322, 74] on select "Select From: [STREET_ADDRESS] Stop 2: [STREET_ADDRESS] To: The Final Destinatio…" at bounding box center [337, 74] width 97 height 8
select select "{"pickupDeliveryInfoId": "121920641","pickupOrDelivery": "D","stopNum": "2","lo…"
click at [289, 70] on select "Select From: [STREET_ADDRESS] Stop 2: [STREET_ADDRESS] To: The Final Destinatio…" at bounding box center [337, 74] width 97 height 8
select select "CA"
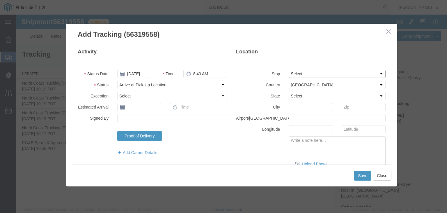
type input "Rocklin"
click at [365, 176] on button "Save" at bounding box center [362, 175] width 17 height 10
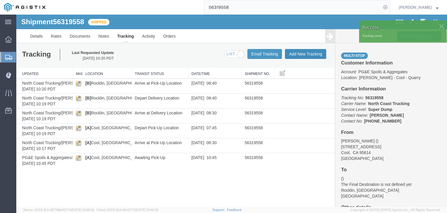
click at [302, 54] on button "Add New Tracking" at bounding box center [305, 54] width 41 height 10
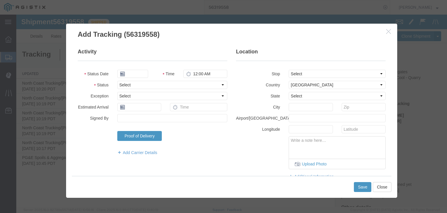
type input "[DATE]"
type input "11:00 AM"
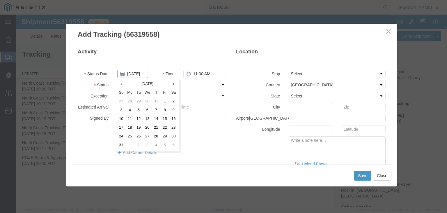
click at [128, 74] on input "[DATE]" at bounding box center [132, 74] width 31 height 8
click at [140, 102] on td "29" at bounding box center [138, 101] width 9 height 9
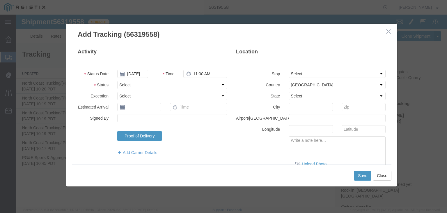
type input "[DATE]"
click at [196, 75] on input "11:00 AM" at bounding box center [206, 74] width 44 height 8
type input "9:05 AM"
click at [187, 86] on select "Select Arrival Notice Available Arrival Notice Imported Arrive at Delivery Loca…" at bounding box center [172, 85] width 110 height 8
select select "DPTPULOC"
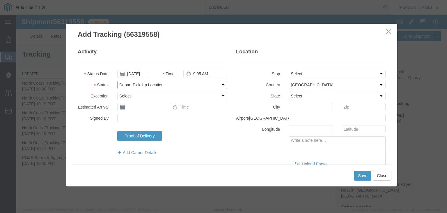
click at [117, 81] on select "Select Arrival Notice Available Arrival Notice Imported Arrive at Delivery Loca…" at bounding box center [172, 85] width 110 height 8
click at [292, 76] on select "Select From: [STREET_ADDRESS] Stop 2: [STREET_ADDRESS] To: The Final Destinatio…" at bounding box center [337, 74] width 97 height 8
select select "{"pickupDeliveryInfoId": "121920641","pickupOrDelivery": "D","stopNum": "2","lo…"
click at [289, 70] on select "Select From: [STREET_ADDRESS] Stop 2: [STREET_ADDRESS] To: The Final Destinatio…" at bounding box center [337, 74] width 97 height 8
select select "CA"
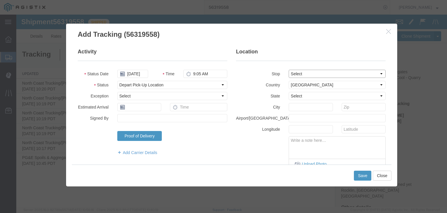
type input "Rocklin"
click at [362, 175] on button "Save" at bounding box center [362, 175] width 17 height 10
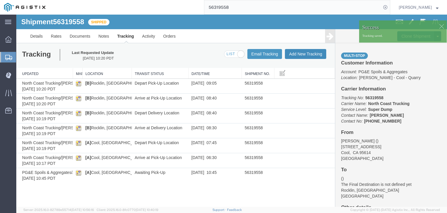
drag, startPoint x: 315, startPoint y: 67, endPoint x: 298, endPoint y: 52, distance: 21.9
click at [298, 52] on button "Add New Tracking" at bounding box center [305, 54] width 41 height 10
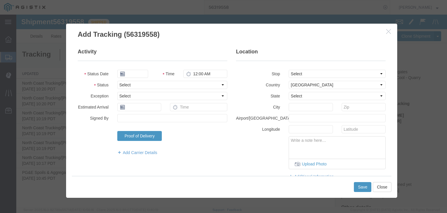
type input "[DATE]"
type input "11:00 AM"
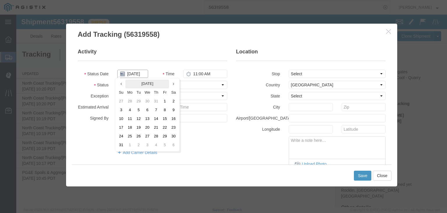
drag, startPoint x: 130, startPoint y: 74, endPoint x: 128, endPoint y: 83, distance: 9.5
click at [130, 75] on input "[DATE]" at bounding box center [132, 74] width 31 height 8
drag, startPoint x: 139, startPoint y: 100, endPoint x: 149, endPoint y: 96, distance: 10.8
click at [140, 100] on td "29" at bounding box center [138, 101] width 9 height 9
type input "[DATE]"
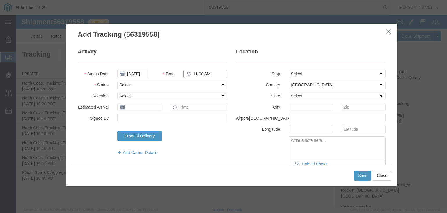
click at [200, 73] on input "11:00 AM" at bounding box center [206, 74] width 44 height 8
type input "10:00 AM"
click at [164, 85] on select "Select Arrival Notice Available Arrival Notice Imported Arrive at Delivery Loca…" at bounding box center [172, 85] width 110 height 8
select select "ARVDLVLOC"
click at [117, 81] on select "Select Arrival Notice Available Arrival Notice Imported Arrive at Delivery Loca…" at bounding box center [172, 85] width 110 height 8
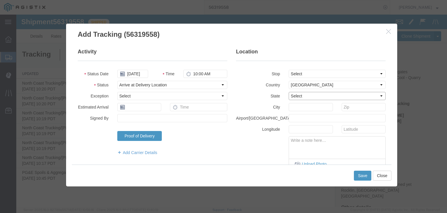
click at [298, 96] on select "Select [US_STATE] [US_STATE] [US_STATE] [US_STATE] Armed Forces Americas Armed …" at bounding box center [337, 96] width 97 height 8
select select "CA"
click at [289, 92] on select "Select [US_STATE] [US_STATE] [US_STATE] [US_STATE] Armed Forces Americas Armed …" at bounding box center [337, 96] width 97 height 8
click at [307, 106] on input "text" at bounding box center [311, 107] width 44 height 8
type input "[GEOGRAPHIC_DATA][PERSON_NAME]"
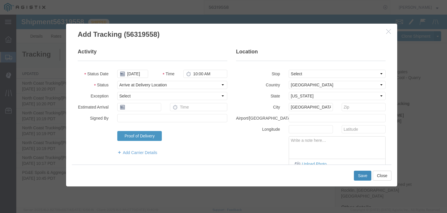
click at [363, 175] on button "Save" at bounding box center [362, 175] width 17 height 10
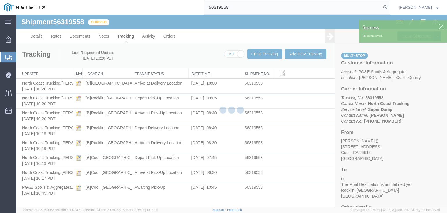
click at [291, 55] on div at bounding box center [231, 111] width 431 height 192
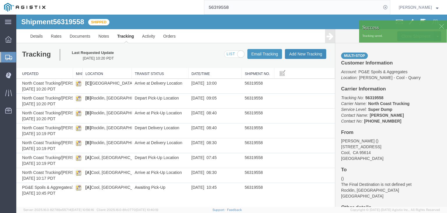
click at [300, 52] on button "Add New Tracking" at bounding box center [305, 54] width 41 height 10
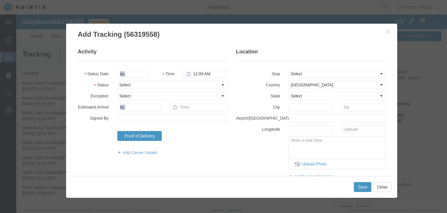
type input "[DATE]"
type input "11:00 AM"
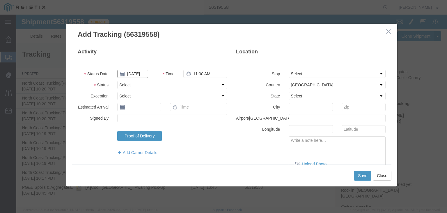
click at [125, 75] on input "[DATE]" at bounding box center [132, 74] width 31 height 8
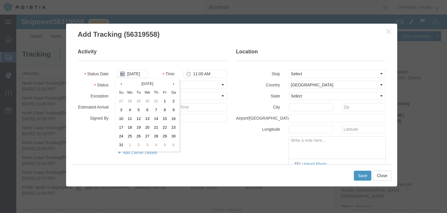
click at [137, 102] on td "29" at bounding box center [138, 101] width 9 height 9
type input "[DATE]"
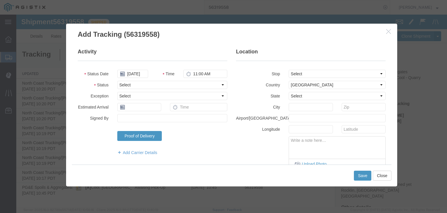
click at [187, 71] on icon at bounding box center [188, 73] width 5 height 5
click at [192, 74] on input "11:00 AM" at bounding box center [206, 74] width 44 height 8
type input "10:10 AM"
click at [168, 87] on select "Select Arrival Notice Available Arrival Notice Imported Arrive at Delivery Loca…" at bounding box center [172, 85] width 110 height 8
select select "DPTDLVLOC"
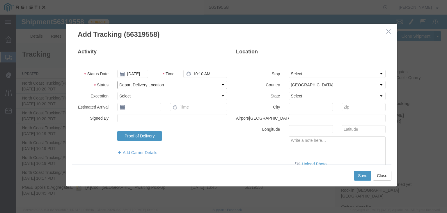
click at [117, 81] on select "Select Arrival Notice Available Arrival Notice Imported Arrive at Delivery Loca…" at bounding box center [172, 85] width 110 height 8
click at [309, 74] on select "Select From: [STREET_ADDRESS] Stop 2: [STREET_ADDRESS] To: The Final Destinatio…" at bounding box center [337, 74] width 97 height 8
click at [296, 52] on legend "Location" at bounding box center [311, 54] width 150 height 13
click at [298, 93] on select "Select [US_STATE] [US_STATE] [US_STATE] [US_STATE] Armed Forces Americas Armed …" at bounding box center [337, 96] width 97 height 8
select select "CA"
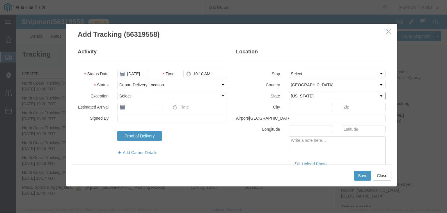
click at [289, 92] on select "Select [US_STATE] [US_STATE] [US_STATE] [US_STATE] Armed Forces Americas Armed …" at bounding box center [337, 96] width 97 height 8
click at [302, 108] on input "text" at bounding box center [311, 107] width 44 height 8
type input "[GEOGRAPHIC_DATA][PERSON_NAME]"
drag, startPoint x: 359, startPoint y: 174, endPoint x: 357, endPoint y: 172, distance: 3.0
click at [359, 174] on button "Save" at bounding box center [362, 175] width 17 height 10
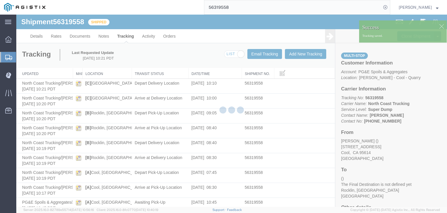
click at [301, 57] on div at bounding box center [231, 111] width 431 height 192
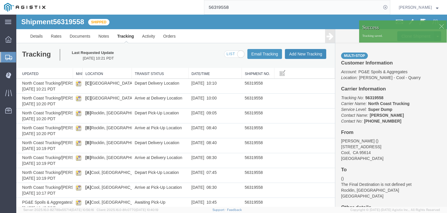
click at [300, 52] on button "Add New Tracking" at bounding box center [305, 54] width 41 height 10
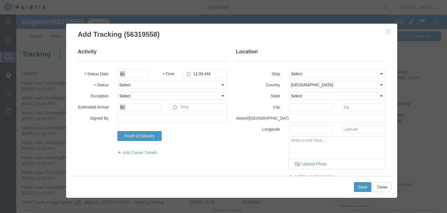
type input "[DATE]"
type input "11:00 AM"
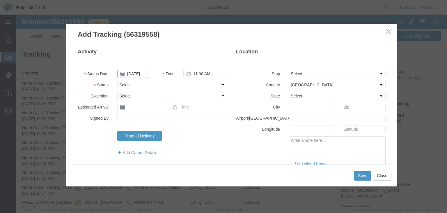
click at [137, 76] on input "[DATE]" at bounding box center [132, 74] width 31 height 8
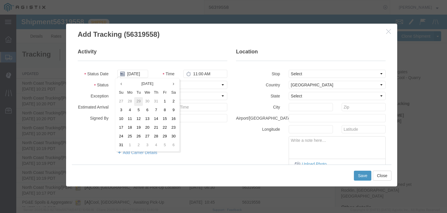
click at [139, 100] on td "29" at bounding box center [138, 101] width 9 height 9
type input "[DATE]"
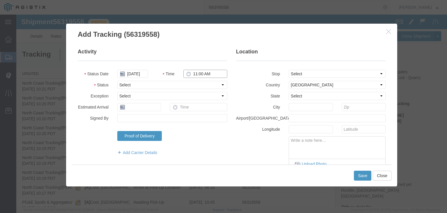
click at [200, 71] on input "11:00 AM" at bounding box center [206, 74] width 44 height 8
type input "11:10 AM"
click at [169, 85] on select "Select Arrival Notice Available Arrival Notice Imported Arrive at Delivery Loca…" at bounding box center [172, 85] width 110 height 8
select select "ARVPULOC"
click at [117, 81] on select "Select Arrival Notice Available Arrival Notice Imported Arrive at Delivery Loca…" at bounding box center [172, 85] width 110 height 8
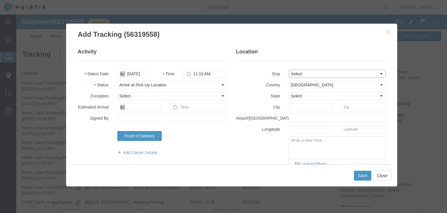
click at [294, 73] on select "Select From: [STREET_ADDRESS] Stop 2: [STREET_ADDRESS] To: The Final Destinatio…" at bounding box center [337, 74] width 97 height 8
select select "{"pickupDeliveryInfoId": "121920640","pickupOrDelivery": "P","stopNum": "1","lo…"
click at [289, 70] on select "Select From: [STREET_ADDRESS] Stop 2: [STREET_ADDRESS] To: The Final Destinatio…" at bounding box center [337, 74] width 97 height 8
select select "CA"
type input "Cool"
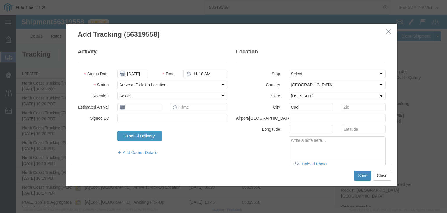
click at [364, 173] on button "Save" at bounding box center [362, 175] width 17 height 10
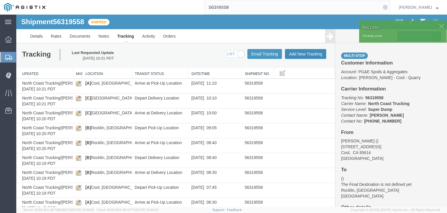
click at [294, 54] on button "Add New Tracking" at bounding box center [305, 54] width 41 height 10
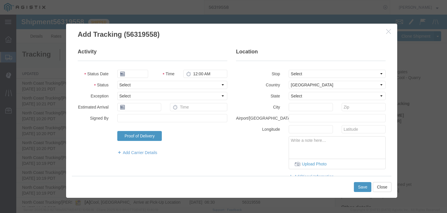
type input "[DATE]"
type input "11:00 AM"
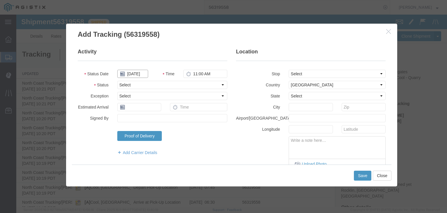
click at [131, 73] on input "[DATE]" at bounding box center [132, 74] width 31 height 8
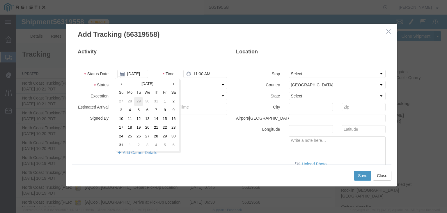
click at [138, 100] on td "29" at bounding box center [138, 101] width 9 height 9
type input "[DATE]"
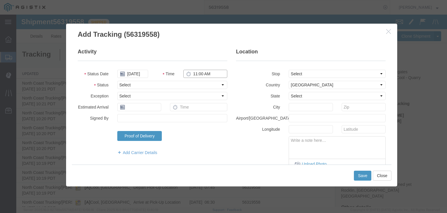
click at [197, 73] on input "11:00 AM" at bounding box center [206, 74] width 44 height 8
type input "11:30 AM"
click at [160, 84] on select "Select Arrival Notice Available Arrival Notice Imported Arrive at Delivery Loca…" at bounding box center [172, 85] width 110 height 8
select select "DPTPULOC"
click at [117, 81] on select "Select Arrival Notice Available Arrival Notice Imported Arrive at Delivery Loca…" at bounding box center [172, 85] width 110 height 8
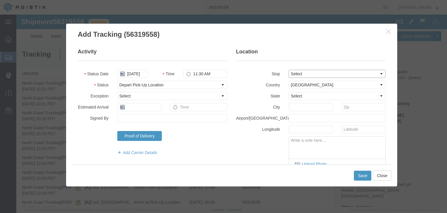
click at [297, 73] on select "Select From: [STREET_ADDRESS] Stop 2: [STREET_ADDRESS] To: The Final Destinatio…" at bounding box center [337, 74] width 97 height 8
select select "{"pickupDeliveryInfoId": "121920640","pickupOrDelivery": "P","stopNum": "1","lo…"
click at [289, 70] on select "Select From: [STREET_ADDRESS] Stop 2: [STREET_ADDRESS] To: The Final Destinatio…" at bounding box center [337, 74] width 97 height 8
select select "CA"
type input "Cool"
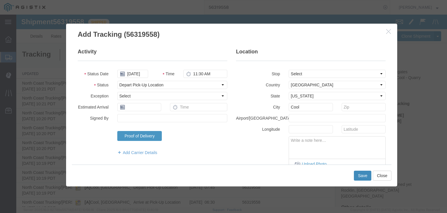
click at [357, 175] on button "Save" at bounding box center [362, 175] width 17 height 10
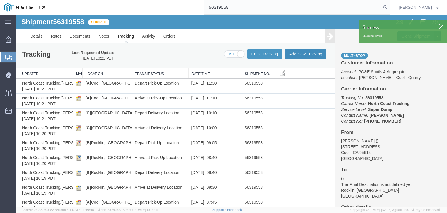
click at [294, 53] on button "Add New Tracking" at bounding box center [305, 54] width 41 height 10
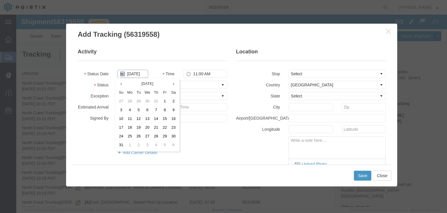
click at [128, 76] on input "[DATE]" at bounding box center [132, 74] width 31 height 8
click at [137, 101] on td "29" at bounding box center [138, 101] width 9 height 9
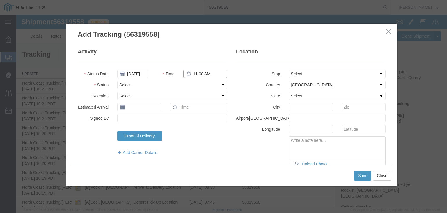
click at [192, 73] on input "11:00 AM" at bounding box center [206, 74] width 44 height 8
click at [178, 83] on select "Select Arrival Notice Available Arrival Notice Imported Arrive at Delivery Loca…" at bounding box center [172, 85] width 110 height 8
click at [117, 81] on select "Select Arrival Notice Available Arrival Notice Imported Arrive at Delivery Loca…" at bounding box center [172, 85] width 110 height 8
click at [314, 77] on select "Select From: [STREET_ADDRESS] Stop 2: [STREET_ADDRESS] To: The Final Destinatio…" at bounding box center [337, 74] width 97 height 8
click at [289, 70] on select "Select From: [STREET_ADDRESS] Stop 2: [STREET_ADDRESS] To: The Final Destinatio…" at bounding box center [337, 74] width 97 height 8
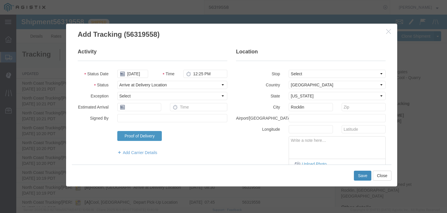
click at [363, 175] on button "Save" at bounding box center [362, 175] width 17 height 10
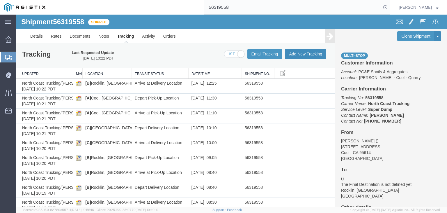
click at [285, 56] on button "Add New Tracking" at bounding box center [305, 54] width 41 height 10
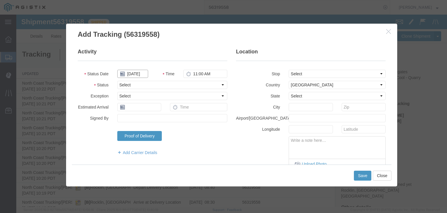
click at [137, 73] on input "[DATE]" at bounding box center [132, 74] width 31 height 8
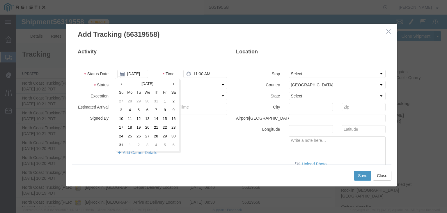
drag, startPoint x: 121, startPoint y: 84, endPoint x: 132, endPoint y: 95, distance: 15.7
click at [122, 85] on th at bounding box center [121, 84] width 9 height 9
click at [139, 137] on td "29" at bounding box center [138, 136] width 9 height 9
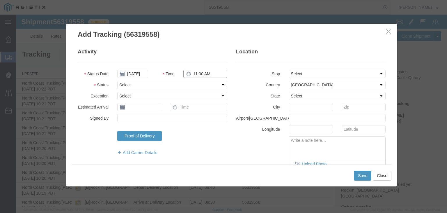
click at [197, 73] on input "11:00 AM" at bounding box center [206, 74] width 44 height 8
drag, startPoint x: 167, startPoint y: 84, endPoint x: 165, endPoint y: 88, distance: 3.8
click at [167, 84] on select "Select Arrival Notice Available Arrival Notice Imported Arrive at Delivery Loca…" at bounding box center [172, 85] width 110 height 8
click at [117, 81] on select "Select Arrival Notice Available Arrival Notice Imported Arrive at Delivery Loca…" at bounding box center [172, 85] width 110 height 8
click at [297, 74] on select "Select From: [STREET_ADDRESS] Stop 2: [STREET_ADDRESS] To: The Final Destinatio…" at bounding box center [337, 74] width 97 height 8
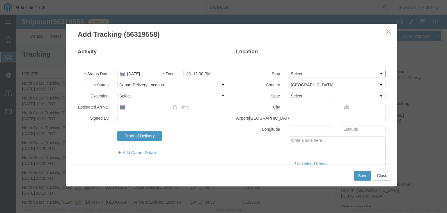
click at [289, 70] on select "Select From: [STREET_ADDRESS] Stop 2: [STREET_ADDRESS] To: The Final Destinatio…" at bounding box center [337, 74] width 97 height 8
click at [360, 172] on button "Save" at bounding box center [362, 175] width 17 height 10
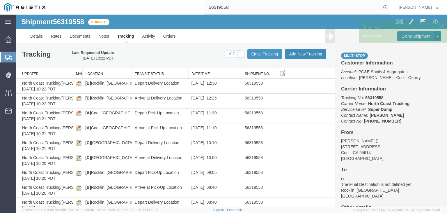
click at [303, 54] on button "Add New Tracking" at bounding box center [305, 54] width 41 height 10
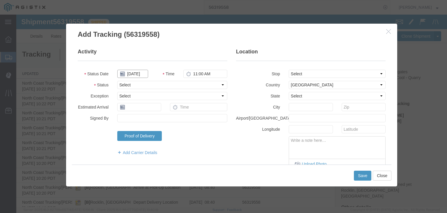
click at [128, 75] on input "[DATE]" at bounding box center [132, 74] width 31 height 8
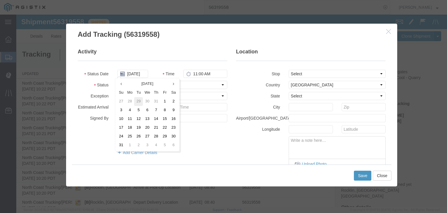
click at [137, 99] on td "29" at bounding box center [138, 101] width 9 height 9
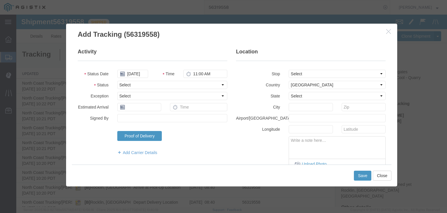
drag, startPoint x: 191, startPoint y: 68, endPoint x: 193, endPoint y: 71, distance: 3.8
click at [192, 68] on fieldset "Activity Status Date [DATE] Time 11:00 AM Status Select Arrival Notice Availabl…" at bounding box center [153, 104] width 150 height 113
click at [193, 74] on input "11:00 AM" at bounding box center [206, 74] width 44 height 8
click at [158, 82] on select "Select Arrival Notice Available Arrival Notice Imported Arrive at Delivery Loca…" at bounding box center [172, 85] width 110 height 8
click at [117, 81] on select "Select Arrival Notice Available Arrival Notice Imported Arrive at Delivery Loca…" at bounding box center [172, 85] width 110 height 8
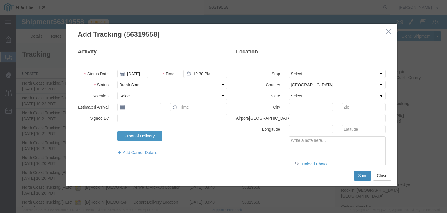
click at [354, 175] on button "Save" at bounding box center [362, 175] width 17 height 10
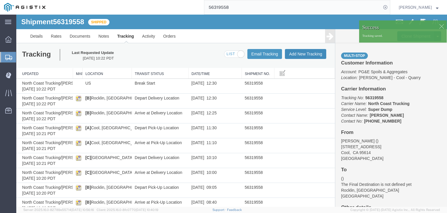
click at [295, 55] on button "Add New Tracking" at bounding box center [305, 54] width 41 height 10
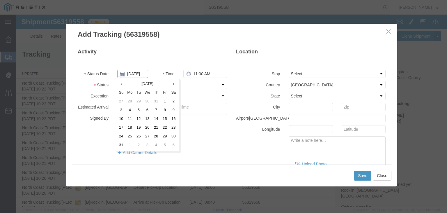
click at [132, 75] on input "[DATE]" at bounding box center [132, 74] width 31 height 8
click at [138, 100] on td "29" at bounding box center [138, 101] width 9 height 9
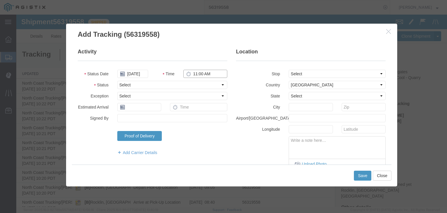
click at [196, 72] on input "11:00 AM" at bounding box center [206, 74] width 44 height 8
click at [186, 81] on fieldset "Activity Status Date [DATE] Time 1:00 PM Status Select Arrival Notice Available…" at bounding box center [153, 104] width 150 height 113
drag, startPoint x: 161, startPoint y: 84, endPoint x: 159, endPoint y: 87, distance: 3.1
click at [161, 84] on select "Select Arrival Notice Available Arrival Notice Imported Arrive at Delivery Loca…" at bounding box center [172, 85] width 110 height 8
click at [117, 81] on select "Select Arrival Notice Available Arrival Notice Imported Arrive at Delivery Loca…" at bounding box center [172, 85] width 110 height 8
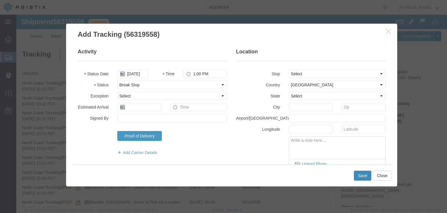
click at [361, 179] on button "Save" at bounding box center [362, 175] width 17 height 10
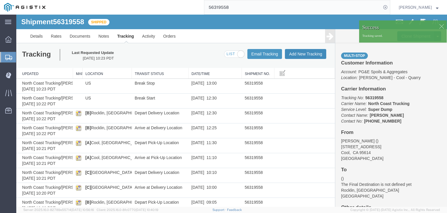
click at [306, 54] on button "Add New Tracking" at bounding box center [305, 54] width 41 height 10
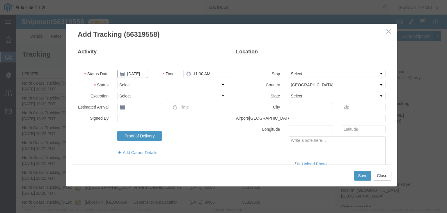
click at [133, 71] on input "[DATE]" at bounding box center [132, 74] width 31 height 8
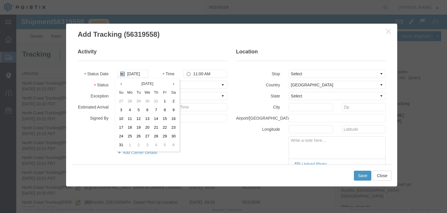
click at [140, 100] on td "29" at bounding box center [138, 101] width 9 height 9
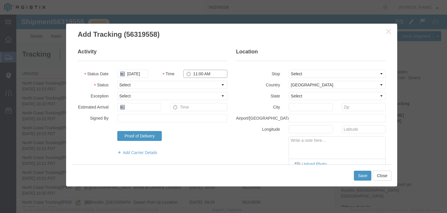
click at [193, 72] on input "11:00 AM" at bounding box center [206, 74] width 44 height 8
click at [160, 88] on select "Select Arrival Notice Available Arrival Notice Imported Arrive at Delivery Loca…" at bounding box center [172, 85] width 110 height 8
click at [117, 81] on select "Select Arrival Notice Available Arrival Notice Imported Arrive at Delivery Loca…" at bounding box center [172, 85] width 110 height 8
click at [297, 71] on select "Select From: [STREET_ADDRESS] Stop 2: [STREET_ADDRESS] To: The Final Destinatio…" at bounding box center [337, 74] width 97 height 8
click at [289, 70] on select "Select From: [STREET_ADDRESS] Stop 2: [STREET_ADDRESS] To: The Final Destinatio…" at bounding box center [337, 74] width 97 height 8
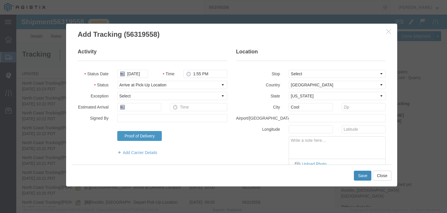
click at [367, 177] on button "Save" at bounding box center [362, 175] width 17 height 10
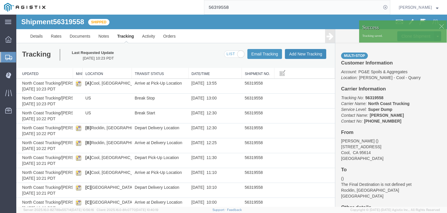
click at [304, 55] on button "Add New Tracking" at bounding box center [305, 54] width 41 height 10
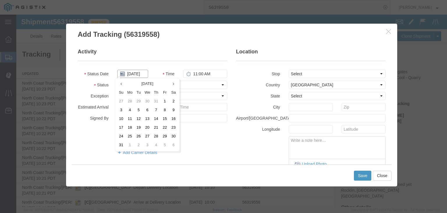
click at [135, 72] on input "[DATE]" at bounding box center [132, 74] width 31 height 8
click at [139, 99] on td "29" at bounding box center [138, 101] width 9 height 9
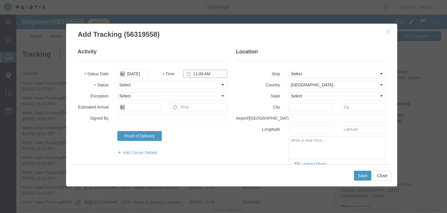
click at [200, 70] on input "11:00 AM" at bounding box center [206, 74] width 44 height 8
click at [172, 85] on select "Select Arrival Notice Available Arrival Notice Imported Arrive at Delivery Loca…" at bounding box center [172, 85] width 110 height 8
click at [117, 81] on select "Select Arrival Notice Available Arrival Notice Imported Arrive at Delivery Loca…" at bounding box center [172, 85] width 110 height 8
click at [149, 85] on select "Select Arrival Notice Available Arrival Notice Imported Arrive at Delivery Loca…" at bounding box center [172, 85] width 110 height 8
click at [117, 81] on select "Select Arrival Notice Available Arrival Notice Imported Arrive at Delivery Loca…" at bounding box center [172, 85] width 110 height 8
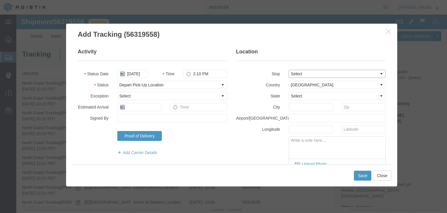
drag, startPoint x: 298, startPoint y: 71, endPoint x: 300, endPoint y: 74, distance: 3.5
click at [298, 71] on select "Select From: [STREET_ADDRESS] Stop 2: [STREET_ADDRESS] To: The Final Destinatio…" at bounding box center [337, 74] width 97 height 8
click at [289, 70] on select "Select From: [STREET_ADDRESS] Stop 2: [STREET_ADDRESS] To: The Final Destinatio…" at bounding box center [337, 74] width 97 height 8
click at [362, 175] on button "Save" at bounding box center [362, 175] width 17 height 10
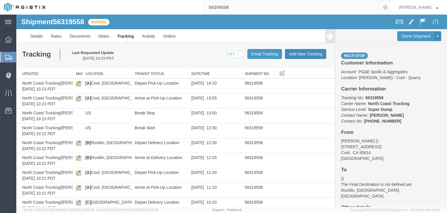
click at [305, 52] on button "Add New Tracking" at bounding box center [305, 54] width 41 height 10
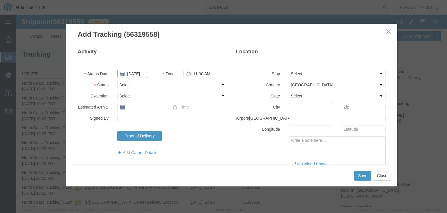
click at [134, 73] on input "[DATE]" at bounding box center [132, 74] width 31 height 8
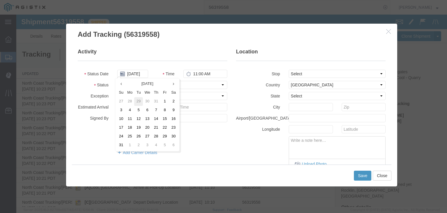
click at [137, 102] on td "29" at bounding box center [138, 101] width 9 height 9
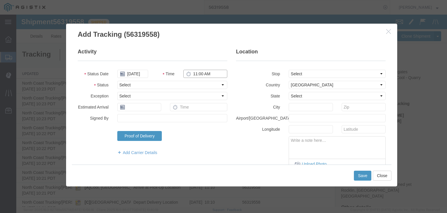
click at [195, 71] on input "11:00 AM" at bounding box center [206, 74] width 44 height 8
drag, startPoint x: 178, startPoint y: 84, endPoint x: 177, endPoint y: 87, distance: 3.4
click at [178, 84] on select "Select Arrival Notice Available Arrival Notice Imported Arrive at Delivery Loca…" at bounding box center [172, 85] width 110 height 8
click at [117, 81] on select "Select Arrival Notice Available Arrival Notice Imported Arrive at Delivery Loca…" at bounding box center [172, 85] width 110 height 8
drag, startPoint x: 309, startPoint y: 71, endPoint x: 311, endPoint y: 77, distance: 6.5
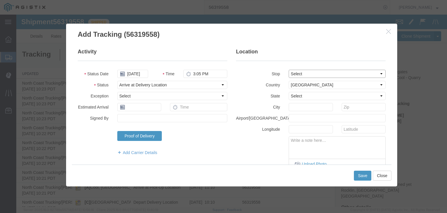
click at [309, 73] on select "Select From: [STREET_ADDRESS] Stop 2: [STREET_ADDRESS] To: The Final Destinatio…" at bounding box center [337, 74] width 97 height 8
click at [289, 70] on select "Select From: [STREET_ADDRESS] Stop 2: [STREET_ADDRESS] To: The Final Destinatio…" at bounding box center [337, 74] width 97 height 8
click at [362, 175] on button "Save" at bounding box center [362, 175] width 17 height 10
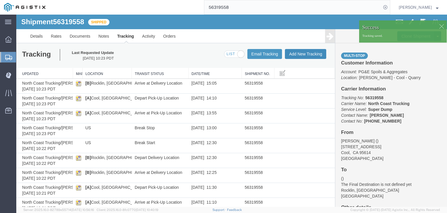
click at [301, 55] on button "Add New Tracking" at bounding box center [305, 54] width 41 height 10
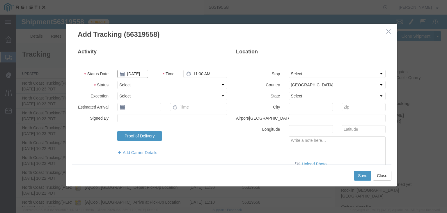
click at [133, 70] on input "[DATE]" at bounding box center [132, 74] width 31 height 8
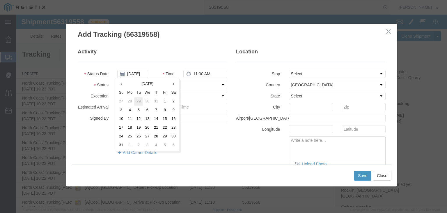
click at [138, 101] on td "29" at bounding box center [138, 101] width 9 height 9
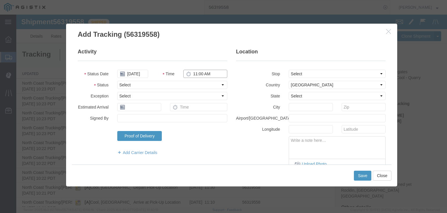
click at [199, 72] on input "11:00 AM" at bounding box center [206, 74] width 44 height 8
drag, startPoint x: 181, startPoint y: 84, endPoint x: 179, endPoint y: 87, distance: 3.5
click at [181, 84] on select "Select Arrival Notice Available Arrival Notice Imported Arrive at Delivery Loca…" at bounding box center [172, 85] width 110 height 8
click at [117, 81] on select "Select Arrival Notice Available Arrival Notice Imported Arrive at Delivery Loca…" at bounding box center [172, 85] width 110 height 8
click at [318, 75] on select "Select From: [STREET_ADDRESS] Stop 2: [STREET_ADDRESS] To: The Final Destinatio…" at bounding box center [337, 74] width 97 height 8
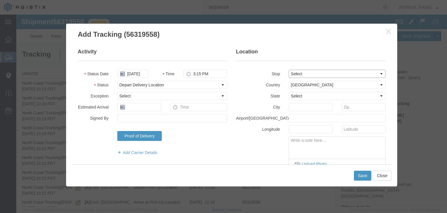
click at [289, 70] on select "Select From: [STREET_ADDRESS] Stop 2: [STREET_ADDRESS] To: The Final Destinatio…" at bounding box center [337, 74] width 97 height 8
click at [365, 174] on button "Save" at bounding box center [362, 175] width 17 height 10
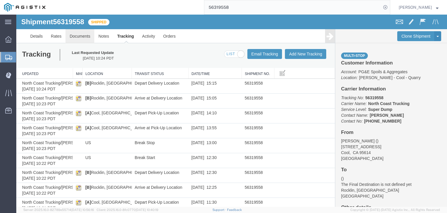
click at [87, 31] on link "Documents" at bounding box center [80, 36] width 29 height 14
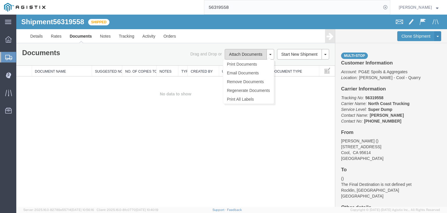
click at [246, 57] on button "Attach Documents" at bounding box center [246, 54] width 42 height 10
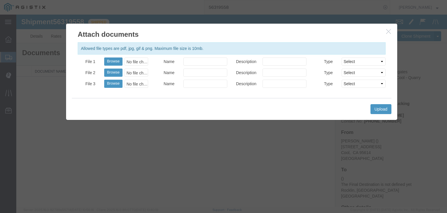
click at [142, 62] on div "No file chosen" at bounding box center [137, 61] width 24 height 8
click at [207, 63] on input "Name" at bounding box center [206, 61] width 44 height 8
click at [380, 111] on button "Upload" at bounding box center [381, 109] width 21 height 10
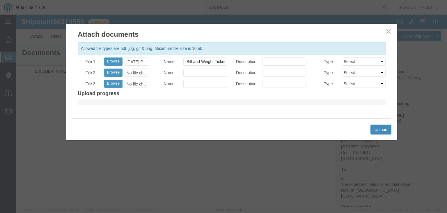
scroll to position [0, 0]
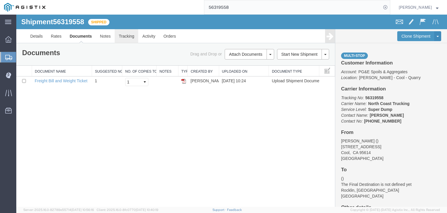
click at [130, 36] on link "Tracking" at bounding box center [127, 36] width 24 height 14
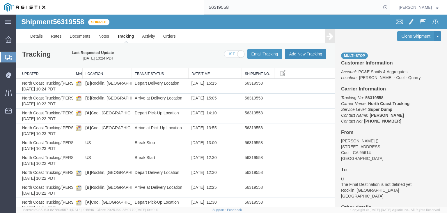
click at [308, 55] on button "Add New Tracking" at bounding box center [305, 54] width 41 height 10
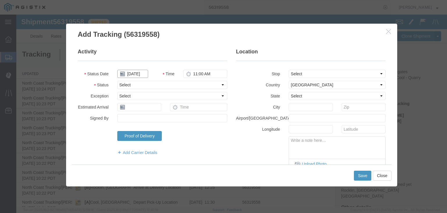
click at [136, 71] on input "[DATE]" at bounding box center [132, 74] width 31 height 8
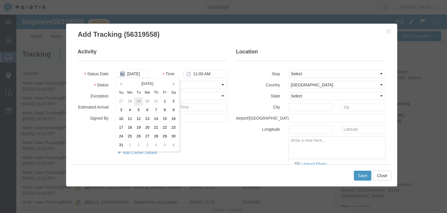
click at [141, 100] on td "29" at bounding box center [138, 101] width 9 height 9
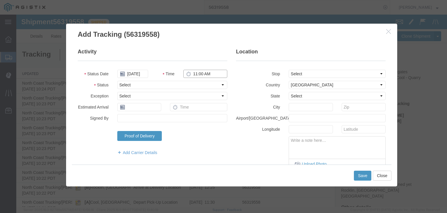
click at [194, 70] on input "11:00 AM" at bounding box center [206, 74] width 44 height 8
click at [175, 84] on select "Select Arrival Notice Available Arrival Notice Imported Arrive at Delivery Loca…" at bounding box center [172, 85] width 110 height 8
click at [117, 81] on select "Select Arrival Notice Available Arrival Notice Imported Arrive at Delivery Loca…" at bounding box center [172, 85] width 110 height 8
drag, startPoint x: 319, startPoint y: 72, endPoint x: 317, endPoint y: 77, distance: 5.7
click at [318, 72] on select "Select From: [STREET_ADDRESS] Stop 2: [STREET_ADDRESS] To: The Final Destinatio…" at bounding box center [337, 74] width 97 height 8
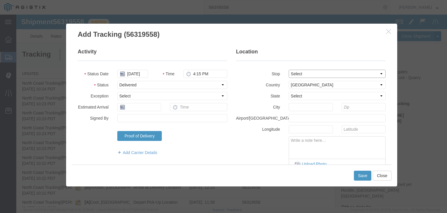
click at [289, 70] on select "Select From: [STREET_ADDRESS] Stop 2: [STREET_ADDRESS] To: The Final Destinatio…" at bounding box center [337, 74] width 97 height 8
click at [332, 143] on textarea at bounding box center [337, 145] width 96 height 19
paste textarea "Point of origin: time ends at original starting point empty."
click at [359, 174] on button "Save" at bounding box center [362, 175] width 17 height 10
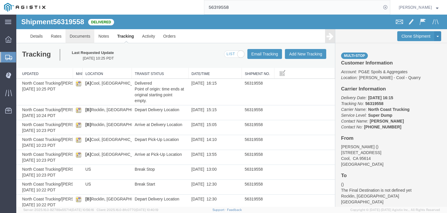
click at [84, 39] on link "Documents" at bounding box center [80, 36] width 29 height 14
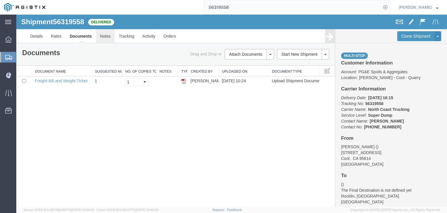
click at [106, 35] on link "Notes" at bounding box center [105, 36] width 19 height 14
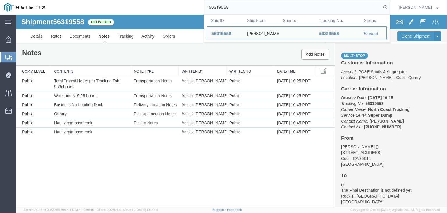
click at [234, 8] on input "56319558" at bounding box center [292, 7] width 177 height 14
click at [235, 8] on input "56319558" at bounding box center [292, 7] width 177 height 14
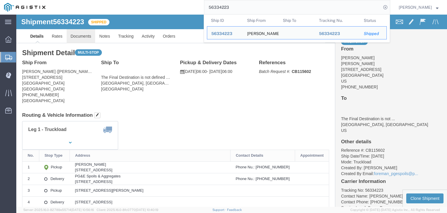
click link "Documents"
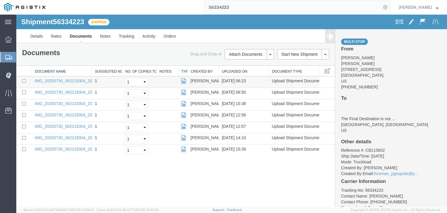
click at [20, 78] on td at bounding box center [23, 81] width 15 height 11
click at [24, 83] on td at bounding box center [23, 81] width 15 height 11
click at [22, 81] on input "checkbox" at bounding box center [24, 81] width 4 height 4
click at [24, 92] on input "checkbox" at bounding box center [24, 92] width 4 height 4
click at [23, 102] on input "checkbox" at bounding box center [24, 104] width 4 height 4
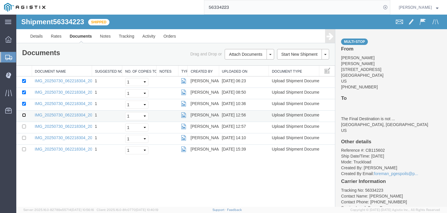
click at [24, 114] on input "checkbox" at bounding box center [24, 115] width 4 height 4
click at [24, 124] on input "checkbox" at bounding box center [24, 126] width 4 height 4
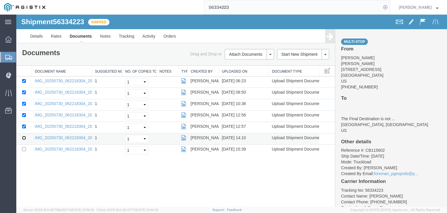
click at [24, 136] on input "checkbox" at bounding box center [24, 138] width 4 height 4
click at [24, 149] on input "checkbox" at bounding box center [24, 149] width 4 height 4
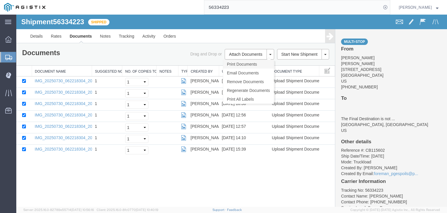
click at [245, 63] on link "Print Documents" at bounding box center [248, 64] width 51 height 9
click at [129, 36] on link "Tracking" at bounding box center [127, 36] width 24 height 14
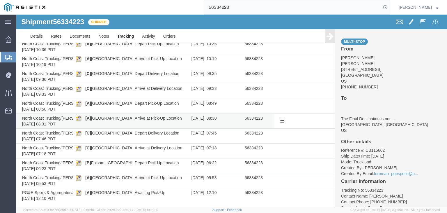
scroll to position [322, 0]
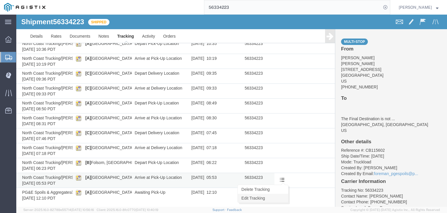
click at [277, 196] on link "Edit Tracking" at bounding box center [263, 197] width 50 height 9
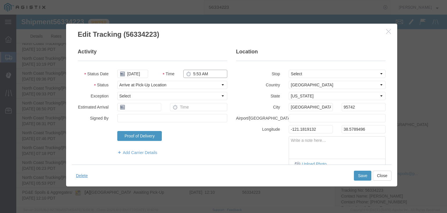
click at [191, 75] on input "5:53 AM" at bounding box center [206, 74] width 44 height 8
click at [365, 176] on button "Save" at bounding box center [362, 175] width 17 height 10
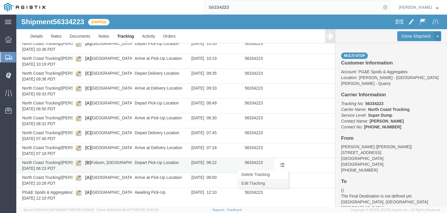
click at [275, 179] on link "Edit Tracking" at bounding box center [263, 183] width 50 height 9
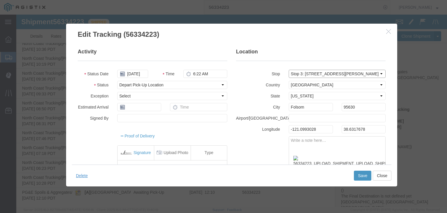
drag, startPoint x: 347, startPoint y: 89, endPoint x: 330, endPoint y: 75, distance: 21.9
click at [330, 75] on select "Select From: [STREET_ADDRESS] Stop 2: [STREET_ADDRESS], US Stop 3: [STREET_ADDR…" at bounding box center [337, 74] width 97 height 8
click at [289, 70] on select "Select From: [STREET_ADDRESS] Stop 2: [STREET_ADDRESS], US Stop 3: [STREET_ADDR…" at bounding box center [337, 74] width 97 height 8
click at [362, 177] on button "Save" at bounding box center [362, 175] width 17 height 10
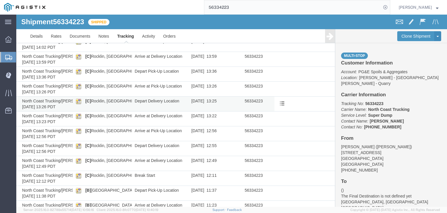
scroll to position [0, 0]
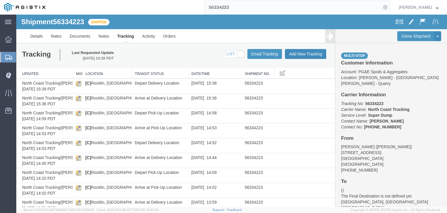
click at [294, 52] on button "Add New Tracking" at bounding box center [305, 54] width 41 height 10
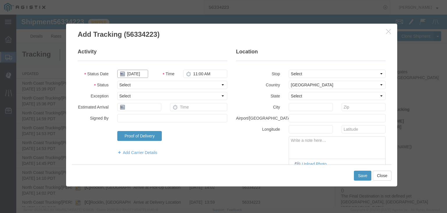
click at [134, 74] on input "[DATE]" at bounding box center [132, 74] width 31 height 8
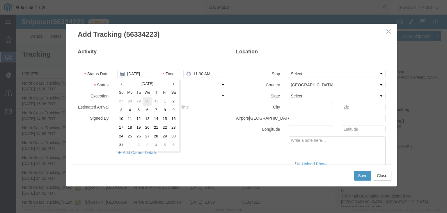
click at [146, 102] on td "30" at bounding box center [147, 101] width 9 height 9
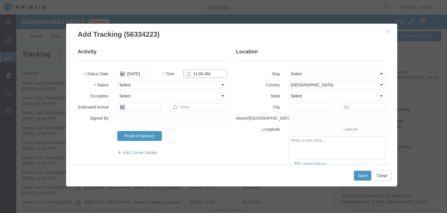
click at [199, 73] on input "11:00 AM" at bounding box center [206, 74] width 44 height 8
click at [179, 82] on select "Select Arrival Notice Available Arrival Notice Imported Arrive at Delivery Loca…" at bounding box center [172, 85] width 110 height 8
click at [117, 81] on select "Select Arrival Notice Available Arrival Notice Imported Arrive at Delivery Loca…" at bounding box center [172, 85] width 110 height 8
click at [360, 174] on button "Save" at bounding box center [362, 175] width 17 height 10
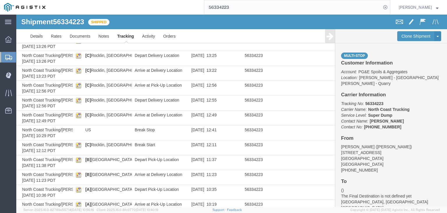
scroll to position [337, 0]
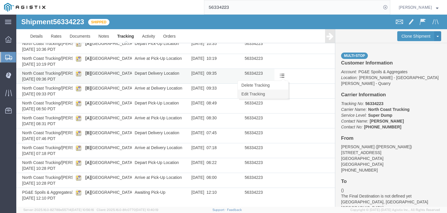
click at [274, 92] on link "Edit Tracking" at bounding box center [263, 93] width 50 height 9
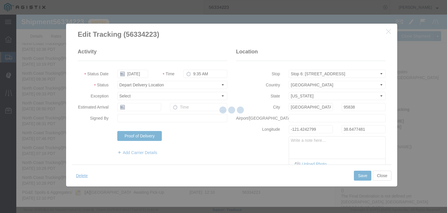
click at [199, 74] on div at bounding box center [231, 111] width 431 height 192
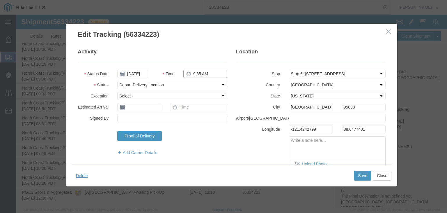
drag, startPoint x: 197, startPoint y: 75, endPoint x: 201, endPoint y: 77, distance: 5.1
click at [197, 75] on input "9:35 AM" at bounding box center [206, 74] width 44 height 8
click at [365, 174] on button "Save" at bounding box center [362, 175] width 17 height 10
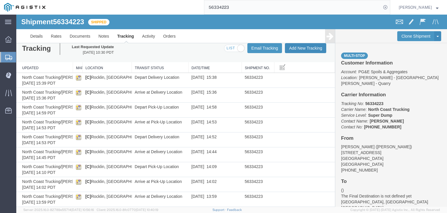
scroll to position [0, 0]
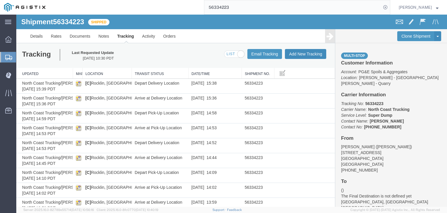
click at [293, 54] on button "Add New Tracking" at bounding box center [305, 54] width 41 height 10
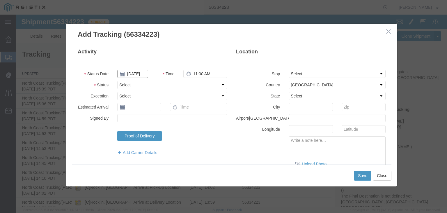
click at [132, 76] on input "[DATE]" at bounding box center [132, 74] width 31 height 8
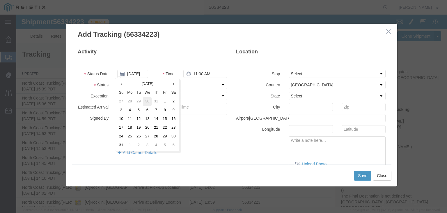
click at [146, 101] on td "30" at bounding box center [147, 101] width 9 height 9
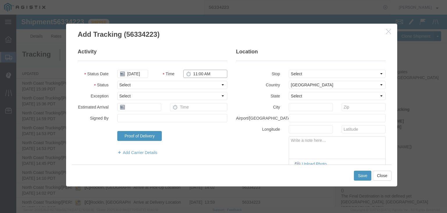
click at [197, 74] on input "11:00 AM" at bounding box center [206, 74] width 44 height 8
drag, startPoint x: 175, startPoint y: 84, endPoint x: 173, endPoint y: 88, distance: 3.8
click at [175, 84] on select "Select Arrival Notice Available Arrival Notice Imported Arrive at Delivery Loca…" at bounding box center [172, 85] width 110 height 8
click at [117, 81] on select "Select Arrival Notice Available Arrival Notice Imported Arrive at Delivery Loca…" at bounding box center [172, 85] width 110 height 8
drag, startPoint x: 296, startPoint y: 72, endPoint x: 298, endPoint y: 77, distance: 5.5
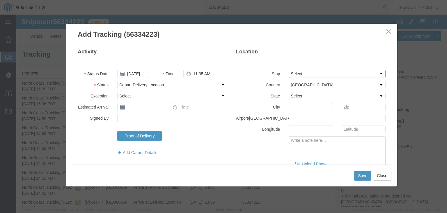
click at [296, 72] on select "Select From: [STREET_ADDRESS] Stop 2: [STREET_ADDRESS], US Stop 3: [STREET_ADDR…" at bounding box center [337, 74] width 97 height 8
click at [289, 70] on select "Select From: [STREET_ADDRESS] Stop 2: [STREET_ADDRESS], US Stop 3: [STREET_ADDR…" at bounding box center [337, 74] width 97 height 8
click at [360, 177] on button "Save" at bounding box center [362, 175] width 17 height 10
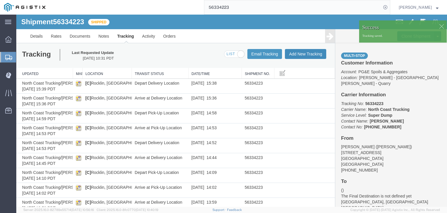
click at [296, 55] on button "Add New Tracking" at bounding box center [305, 54] width 41 height 10
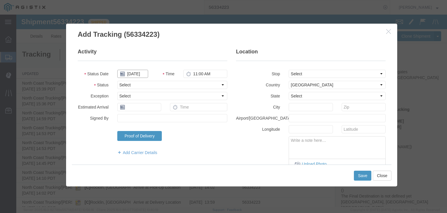
click at [139, 72] on input "[DATE]" at bounding box center [132, 74] width 31 height 8
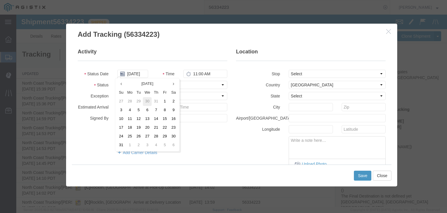
click at [151, 103] on td "30" at bounding box center [147, 101] width 9 height 9
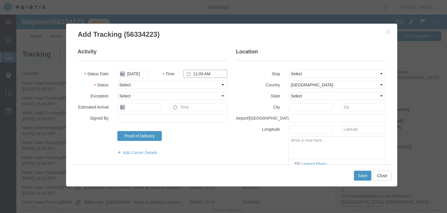
click at [194, 76] on input "11:00 AM" at bounding box center [206, 74] width 44 height 8
click at [158, 85] on select "Select Arrival Notice Available Arrival Notice Imported Arrive at Delivery Loca…" at bounding box center [172, 85] width 110 height 8
click at [117, 81] on select "Select Arrival Notice Available Arrival Notice Imported Arrive at Delivery Loca…" at bounding box center [172, 85] width 110 height 8
click at [299, 75] on select "Select From: [STREET_ADDRESS] Stop 2: [STREET_ADDRESS], US Stop 3: [STREET_ADDR…" at bounding box center [337, 74] width 97 height 8
click at [289, 70] on select "Select From: [STREET_ADDRESS] Stop 2: [STREET_ADDRESS], US Stop 3: [STREET_ADDR…" at bounding box center [337, 74] width 97 height 8
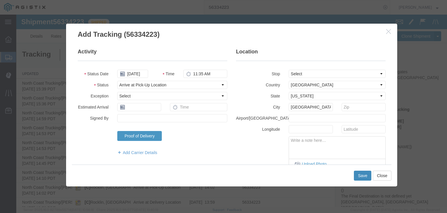
click at [357, 176] on button "Save" at bounding box center [362, 175] width 17 height 10
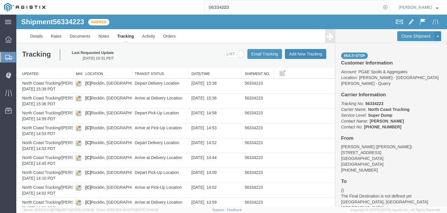
click at [298, 51] on button "Add New Tracking" at bounding box center [305, 54] width 41 height 10
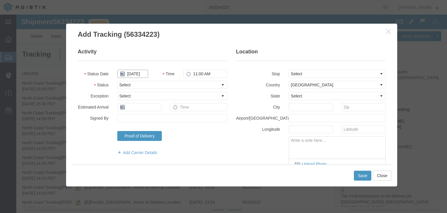
click at [138, 73] on input "[DATE]" at bounding box center [132, 74] width 31 height 8
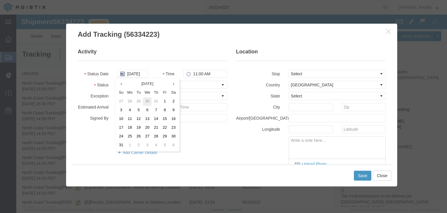
click at [148, 99] on td "30" at bounding box center [147, 101] width 9 height 9
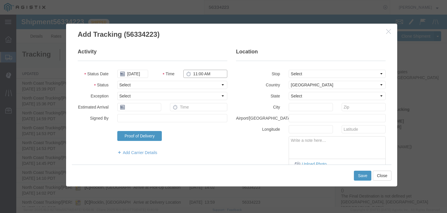
click at [192, 74] on input "11:00 AM" at bounding box center [206, 74] width 44 height 8
click at [155, 86] on select "Select Arrival Notice Available Arrival Notice Imported Arrive at Delivery Loca…" at bounding box center [172, 85] width 110 height 8
click at [117, 81] on select "Select Arrival Notice Available Arrival Notice Imported Arrive at Delivery Loca…" at bounding box center [172, 85] width 110 height 8
click at [290, 75] on select "Select From: [STREET_ADDRESS] Stop 2: [STREET_ADDRESS], US Stop 3: [STREET_ADDR…" at bounding box center [337, 74] width 97 height 8
click at [289, 70] on select "Select From: [STREET_ADDRESS] Stop 2: [STREET_ADDRESS], US Stop 3: [STREET_ADDR…" at bounding box center [337, 74] width 97 height 8
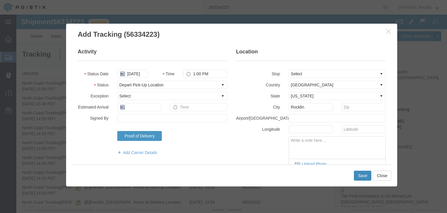
click at [357, 174] on button "Save" at bounding box center [362, 175] width 17 height 10
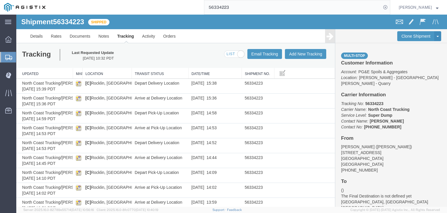
click at [299, 49] on div "Email Tracking Add New Tracking Tracking Map" at bounding box center [289, 54] width 82 height 10
click at [299, 54] on button "Add New Tracking" at bounding box center [305, 54] width 41 height 10
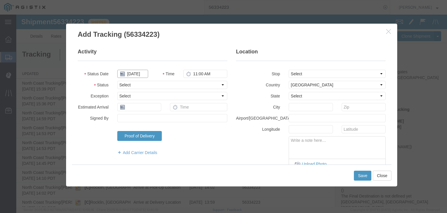
click at [135, 76] on input "[DATE]" at bounding box center [132, 74] width 31 height 8
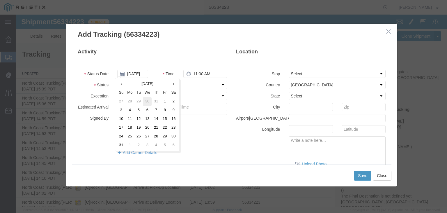
click at [148, 101] on td "30" at bounding box center [147, 101] width 9 height 9
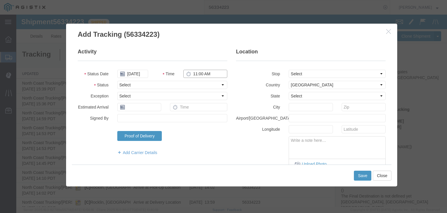
click at [191, 75] on input "11:00 AM" at bounding box center [206, 74] width 44 height 8
drag, startPoint x: 179, startPoint y: 84, endPoint x: 175, endPoint y: 87, distance: 4.7
click at [178, 84] on select "Select Arrival Notice Available Arrival Notice Imported Arrive at Delivery Loca…" at bounding box center [172, 85] width 110 height 8
click at [117, 81] on select "Select Arrival Notice Available Arrival Notice Imported Arrive at Delivery Loca…" at bounding box center [172, 85] width 110 height 8
click at [301, 71] on select "Select From: [STREET_ADDRESS] Stop 2: [STREET_ADDRESS], US Stop 3: [STREET_ADDR…" at bounding box center [337, 74] width 97 height 8
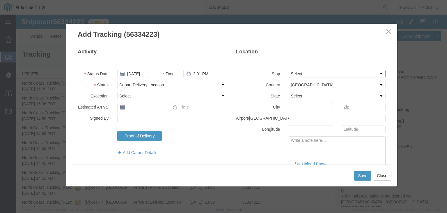
click at [289, 70] on select "Select From: [STREET_ADDRESS] Stop 2: [STREET_ADDRESS], US Stop 3: [STREET_ADDR…" at bounding box center [337, 74] width 97 height 8
click at [356, 175] on button "Save" at bounding box center [362, 175] width 17 height 10
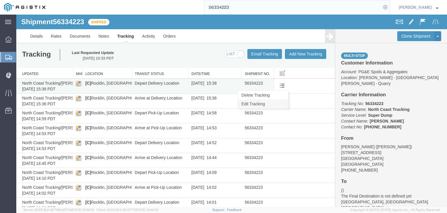
click at [277, 105] on link "Edit Tracking" at bounding box center [263, 103] width 50 height 9
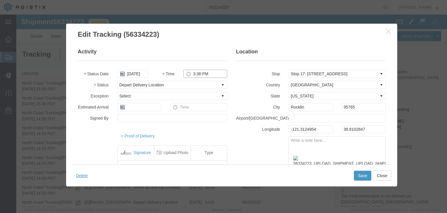
click at [198, 74] on input "3:38 PM" at bounding box center [206, 74] width 44 height 8
click at [359, 176] on button "Save" at bounding box center [362, 175] width 17 height 10
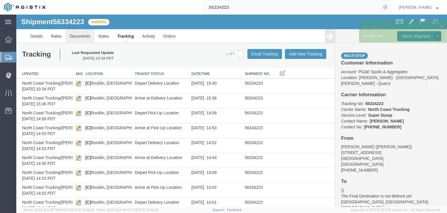
click at [84, 34] on link "Documents" at bounding box center [80, 36] width 29 height 14
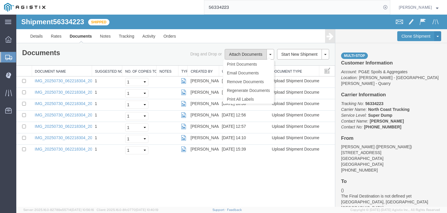
click at [238, 58] on button "Attach Documents" at bounding box center [246, 54] width 42 height 10
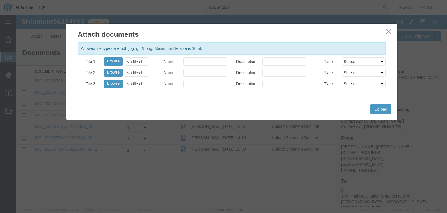
click at [134, 63] on div "No file chosen" at bounding box center [137, 61] width 24 height 8
click at [203, 56] on div "Allowed file types are pdf, jpg, gif & png. Maximum file size is 10mb. File 1 B…" at bounding box center [231, 68] width 331 height 59
click at [203, 63] on input "Name" at bounding box center [206, 61] width 44 height 8
drag, startPoint x: 379, startPoint y: 107, endPoint x: 368, endPoint y: 115, distance: 13.4
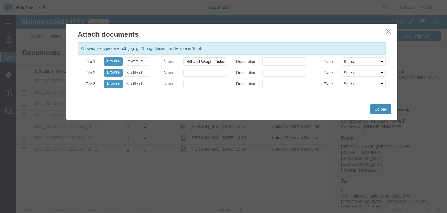
click at [378, 107] on button "Upload" at bounding box center [381, 109] width 21 height 10
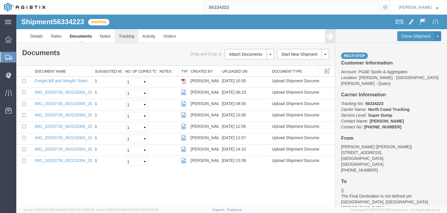
click at [125, 37] on link "Tracking" at bounding box center [127, 36] width 24 height 14
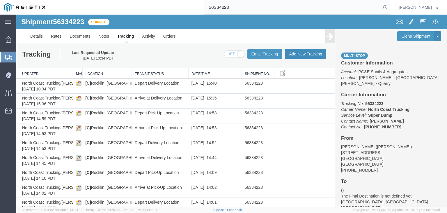
click at [296, 55] on button "Add New Tracking" at bounding box center [305, 54] width 41 height 10
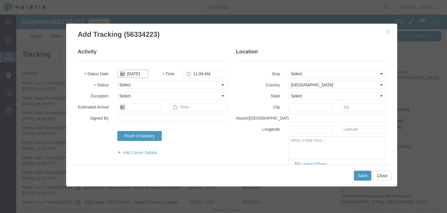
click at [131, 74] on input "[DATE]" at bounding box center [132, 74] width 31 height 8
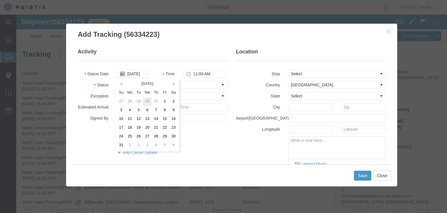
click at [148, 100] on td "30" at bounding box center [147, 101] width 9 height 9
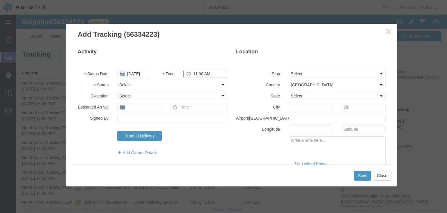
click at [193, 73] on input "11:00 AM" at bounding box center [206, 74] width 44 height 8
click at [165, 86] on select "Select Arrival Notice Available Arrival Notice Imported Arrive at Delivery Loca…" at bounding box center [172, 85] width 110 height 8
click at [117, 81] on select "Select Arrival Notice Available Arrival Notice Imported Arrive at Delivery Loca…" at bounding box center [172, 85] width 110 height 8
drag, startPoint x: 321, startPoint y: 73, endPoint x: 322, endPoint y: 76, distance: 3.5
click at [321, 73] on select "Select From: [STREET_ADDRESS] Stop 2: [STREET_ADDRESS], US Stop 3: [STREET_ADDR…" at bounding box center [337, 74] width 97 height 8
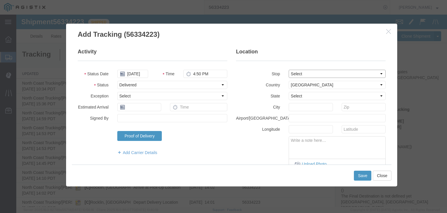
click at [289, 70] on select "Select From: [STREET_ADDRESS] Stop 2: [STREET_ADDRESS], US Stop 3: [STREET_ADDR…" at bounding box center [337, 74] width 97 height 8
click at [325, 149] on textarea at bounding box center [337, 145] width 96 height 19
paste textarea "Point of origin: time ends at original starting point empty."
click at [360, 176] on button "Save" at bounding box center [362, 175] width 17 height 10
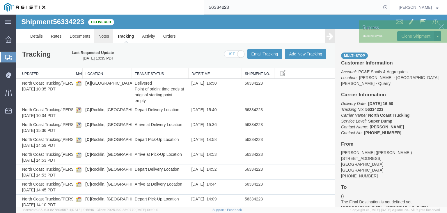
drag, startPoint x: 104, startPoint y: 36, endPoint x: 100, endPoint y: 32, distance: 5.8
click at [104, 36] on link "Notes" at bounding box center [103, 36] width 19 height 14
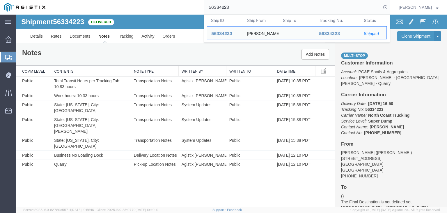
click at [247, 12] on input "56334223" at bounding box center [292, 7] width 177 height 14
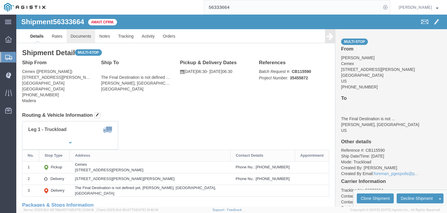
click link "Documents"
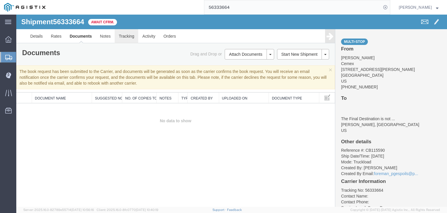
click at [123, 37] on link "Tracking" at bounding box center [127, 36] width 24 height 14
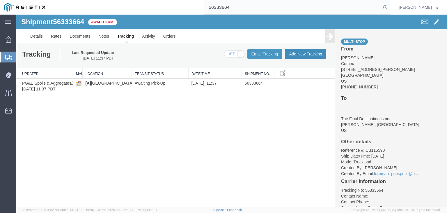
click at [302, 52] on button "Add New Tracking" at bounding box center [305, 54] width 41 height 10
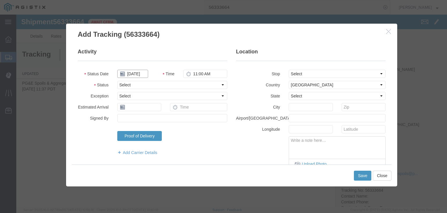
click at [142, 72] on input "[DATE]" at bounding box center [132, 74] width 31 height 8
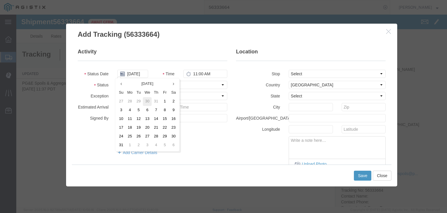
click at [145, 100] on td "30" at bounding box center [147, 101] width 9 height 9
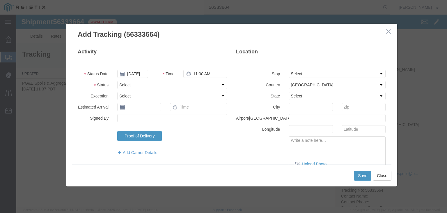
click at [193, 68] on fieldset "Activity Status Date [DATE] Time 11:00 AM Status Select Arrival Notice Availabl…" at bounding box center [153, 104] width 150 height 113
click at [195, 72] on input "11:00 AM" at bounding box center [206, 74] width 44 height 8
drag, startPoint x: 161, startPoint y: 81, endPoint x: 163, endPoint y: 83, distance: 3.1
click at [161, 81] on select "Select Arrival Notice Available Arrival Notice Imported Arrive at Delivery Loca…" at bounding box center [172, 85] width 110 height 8
click at [117, 81] on select "Select Arrival Notice Available Arrival Notice Imported Arrive at Delivery Loca…" at bounding box center [172, 85] width 110 height 8
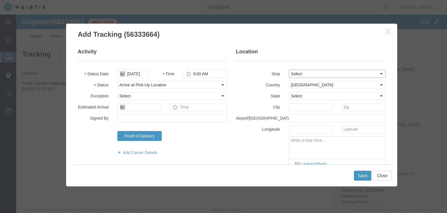
drag, startPoint x: 313, startPoint y: 73, endPoint x: 313, endPoint y: 77, distance: 3.8
click at [313, 75] on select "Select From: [STREET_ADDRESS][PERSON_NAME] Stop 2: [STREET_ADDRESS][PERSON_NAME…" at bounding box center [337, 74] width 97 height 8
click at [289, 70] on select "Select From: [STREET_ADDRESS][PERSON_NAME] Stop 2: [STREET_ADDRESS][PERSON_NAME…" at bounding box center [337, 74] width 97 height 8
click at [365, 176] on button "Save" at bounding box center [362, 175] width 17 height 10
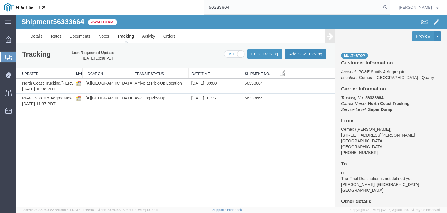
click at [315, 56] on button "Add New Tracking" at bounding box center [305, 54] width 41 height 10
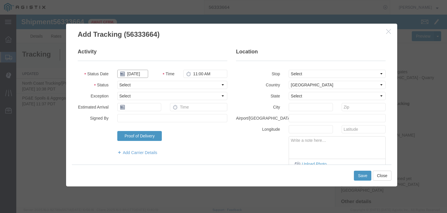
click at [132, 73] on input "[DATE]" at bounding box center [132, 74] width 31 height 8
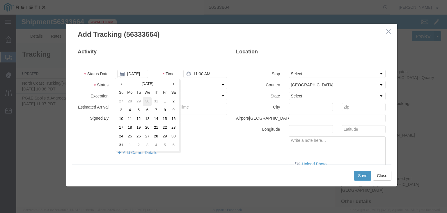
click at [147, 102] on td "30" at bounding box center [147, 101] width 9 height 9
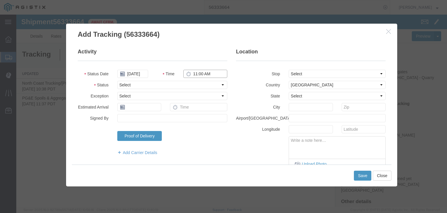
click at [204, 71] on input "11:00 AM" at bounding box center [206, 74] width 44 height 8
click at [194, 74] on input "11:00 AM" at bounding box center [206, 74] width 44 height 8
drag, startPoint x: 166, startPoint y: 86, endPoint x: 164, endPoint y: 84, distance: 3.1
click at [164, 84] on select "Select Arrival Notice Available Arrival Notice Imported Arrive at Delivery Loca…" at bounding box center [172, 85] width 110 height 8
click at [117, 81] on select "Select Arrival Notice Available Arrival Notice Imported Arrive at Delivery Loca…" at bounding box center [172, 85] width 110 height 8
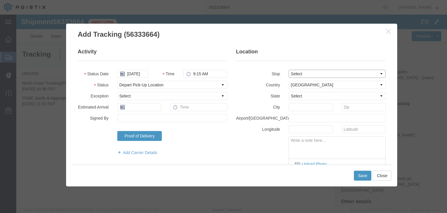
drag, startPoint x: 317, startPoint y: 72, endPoint x: 318, endPoint y: 76, distance: 4.0
click at [317, 72] on select "Select From: [STREET_ADDRESS][PERSON_NAME] Stop 2: [STREET_ADDRESS][PERSON_NAME…" at bounding box center [337, 74] width 97 height 8
click at [289, 70] on select "Select From: [STREET_ADDRESS][PERSON_NAME] Stop 2: [STREET_ADDRESS][PERSON_NAME…" at bounding box center [337, 74] width 97 height 8
click at [364, 174] on button "Save" at bounding box center [362, 175] width 17 height 10
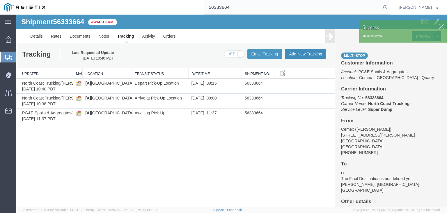
click at [308, 55] on button "Add New Tracking" at bounding box center [305, 54] width 41 height 10
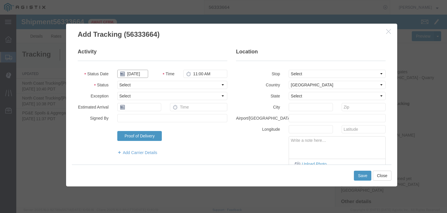
click at [132, 73] on input "[DATE]" at bounding box center [132, 74] width 31 height 8
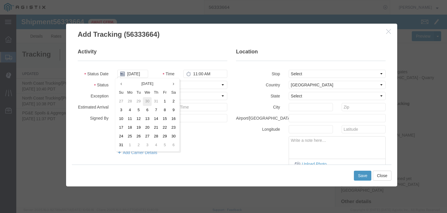
click at [148, 100] on td "30" at bounding box center [147, 101] width 9 height 9
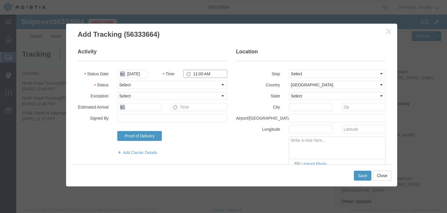
click at [199, 77] on input "11:00 AM" at bounding box center [206, 74] width 44 height 8
drag, startPoint x: 160, startPoint y: 84, endPoint x: 160, endPoint y: 88, distance: 3.5
click at [160, 84] on select "Select Arrival Notice Available Arrival Notice Imported Arrive at Delivery Loca…" at bounding box center [172, 85] width 110 height 8
click at [117, 81] on select "Select Arrival Notice Available Arrival Notice Imported Arrive at Delivery Loca…" at bounding box center [172, 85] width 110 height 8
drag, startPoint x: 310, startPoint y: 70, endPoint x: 310, endPoint y: 75, distance: 5.0
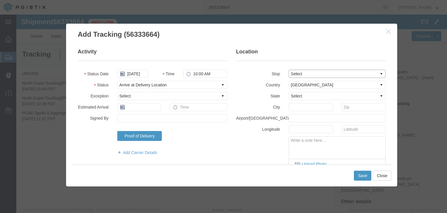
click at [310, 70] on select "Select From: [STREET_ADDRESS][PERSON_NAME] Stop 2: [STREET_ADDRESS][PERSON_NAME…" at bounding box center [337, 74] width 97 height 8
click at [289, 70] on select "Select From: [STREET_ADDRESS][PERSON_NAME] Stop 2: [STREET_ADDRESS][PERSON_NAME…" at bounding box center [337, 74] width 97 height 8
click at [365, 175] on button "Save" at bounding box center [362, 175] width 17 height 10
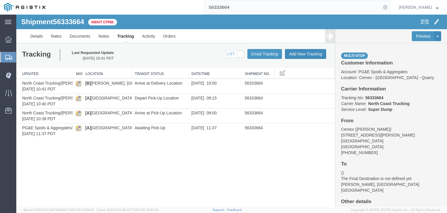
click at [305, 51] on button "Add New Tracking" at bounding box center [305, 54] width 41 height 10
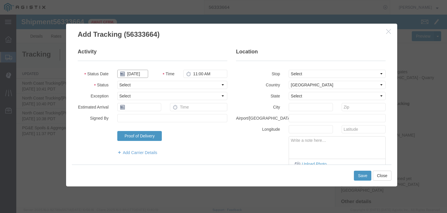
click at [135, 75] on input "[DATE]" at bounding box center [132, 74] width 31 height 8
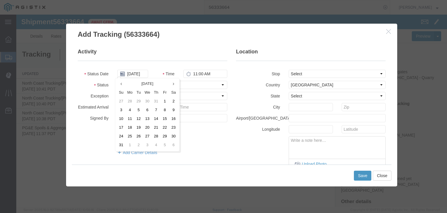
drag, startPoint x: 147, startPoint y: 103, endPoint x: 170, endPoint y: 88, distance: 27.0
click at [147, 103] on td "30" at bounding box center [147, 101] width 9 height 9
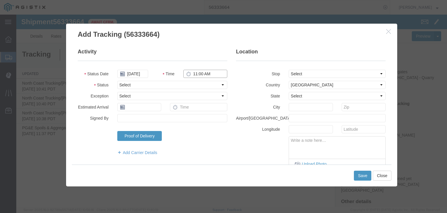
click at [200, 75] on input "11:00 AM" at bounding box center [206, 74] width 44 height 8
click at [170, 86] on select "Select Arrival Notice Available Arrival Notice Imported Arrive at Delivery Loca…" at bounding box center [172, 85] width 110 height 8
click at [117, 81] on select "Select Arrival Notice Available Arrival Notice Imported Arrive at Delivery Loca…" at bounding box center [172, 85] width 110 height 8
click at [290, 73] on select "Select From: [STREET_ADDRESS][PERSON_NAME] Stop 2: [STREET_ADDRESS][PERSON_NAME…" at bounding box center [337, 74] width 97 height 8
click at [289, 70] on select "Select From: [STREET_ADDRESS][PERSON_NAME] Stop 2: [STREET_ADDRESS][PERSON_NAME…" at bounding box center [337, 74] width 97 height 8
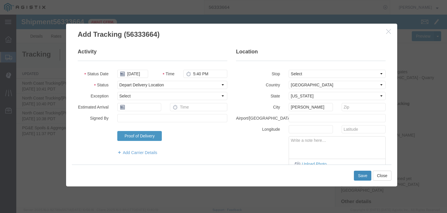
click at [360, 174] on button "Save" at bounding box center [362, 175] width 17 height 10
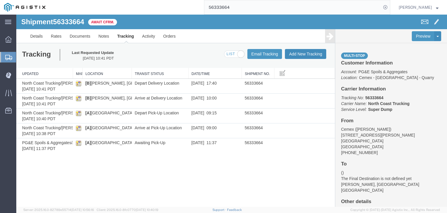
click at [309, 54] on button "Add New Tracking" at bounding box center [305, 54] width 41 height 10
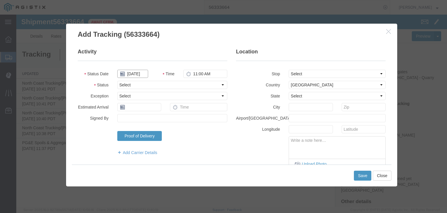
click at [139, 73] on input "[DATE]" at bounding box center [132, 74] width 31 height 8
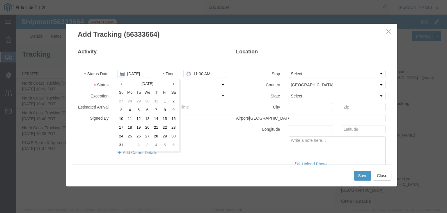
click at [150, 103] on td "30" at bounding box center [147, 101] width 9 height 9
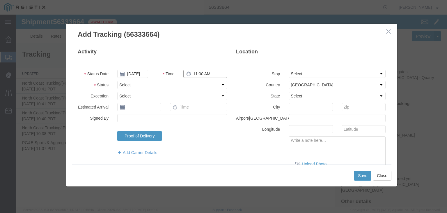
click at [198, 73] on input "11:00 AM" at bounding box center [206, 74] width 44 height 8
click at [132, 83] on select "Select Arrival Notice Available Arrival Notice Imported Arrive at Delivery Loca…" at bounding box center [172, 85] width 110 height 8
click at [117, 81] on select "Select Arrival Notice Available Arrival Notice Imported Arrive at Delivery Loca…" at bounding box center [172, 85] width 110 height 8
click at [295, 74] on select "Select From: [STREET_ADDRESS][PERSON_NAME] Stop 2: [STREET_ADDRESS][PERSON_NAME…" at bounding box center [337, 74] width 97 height 8
click at [292, 72] on select "Select From: [STREET_ADDRESS][PERSON_NAME] Stop 2: [STREET_ADDRESS][PERSON_NAME…" at bounding box center [337, 74] width 97 height 8
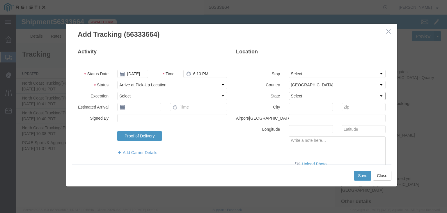
click at [297, 96] on select "Select [US_STATE] [US_STATE] [US_STATE] [US_STATE] Armed Forces Americas Armed …" at bounding box center [337, 96] width 97 height 8
click at [289, 92] on select "Select [US_STATE] [US_STATE] [US_STATE] [US_STATE] Armed Forces Americas Armed …" at bounding box center [337, 96] width 97 height 8
click at [307, 108] on input "text" at bounding box center [311, 107] width 44 height 8
click at [363, 177] on button "Save" at bounding box center [362, 175] width 17 height 10
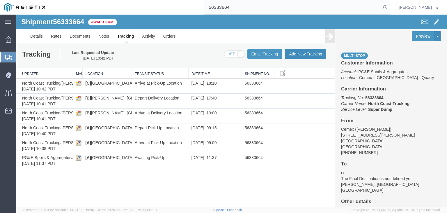
click at [298, 57] on button "Add New Tracking" at bounding box center [305, 54] width 41 height 10
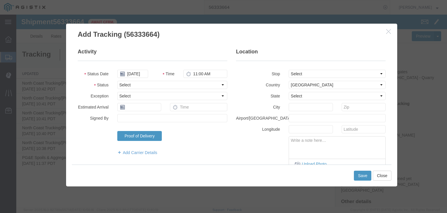
click at [124, 74] on icon at bounding box center [122, 73] width 5 height 5
click at [131, 71] on input "[DATE]" at bounding box center [132, 74] width 31 height 8
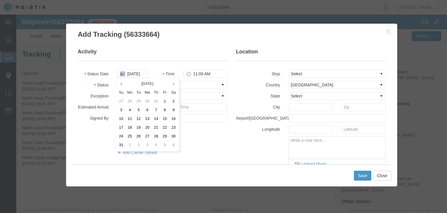
drag, startPoint x: 147, startPoint y: 103, endPoint x: 154, endPoint y: 98, distance: 8.4
click at [148, 102] on td "30" at bounding box center [147, 101] width 9 height 9
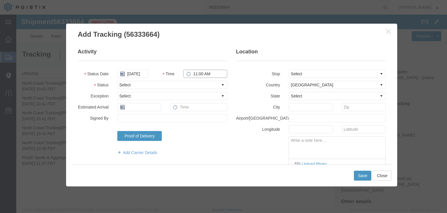
click at [202, 75] on input "11:00 AM" at bounding box center [206, 74] width 44 height 8
click at [190, 85] on select "Select Arrival Notice Available Arrival Notice Imported Arrive at Delivery Loca…" at bounding box center [172, 85] width 110 height 8
click at [117, 81] on select "Select Arrival Notice Available Arrival Notice Imported Arrive at Delivery Loca…" at bounding box center [172, 85] width 110 height 8
click at [293, 75] on select "Select From: [STREET_ADDRESS][PERSON_NAME] Stop 2: [STREET_ADDRESS][PERSON_NAME…" at bounding box center [337, 74] width 97 height 8
click at [293, 50] on legend "Location" at bounding box center [311, 54] width 150 height 13
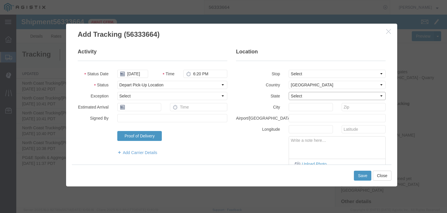
drag, startPoint x: 300, startPoint y: 98, endPoint x: 298, endPoint y: 94, distance: 4.6
click at [300, 98] on select "Select [US_STATE] [US_STATE] [US_STATE] [US_STATE] Armed Forces Americas Armed …" at bounding box center [337, 96] width 97 height 8
click at [289, 92] on select "Select [US_STATE] [US_STATE] [US_STATE] [US_STATE] Armed Forces Americas Armed …" at bounding box center [337, 96] width 97 height 8
click at [308, 107] on input "text" at bounding box center [311, 107] width 44 height 8
click at [352, 168] on div "Save Close" at bounding box center [232, 175] width 320 height 22
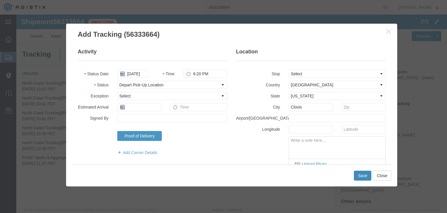
drag, startPoint x: 361, startPoint y: 177, endPoint x: 360, endPoint y: 174, distance: 3.5
click at [361, 177] on button "Save" at bounding box center [362, 175] width 17 height 10
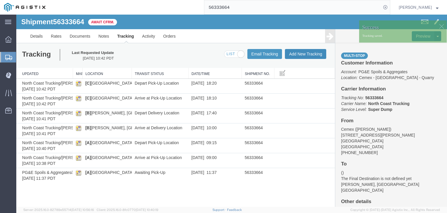
click at [299, 55] on button "Add New Tracking" at bounding box center [305, 54] width 41 height 10
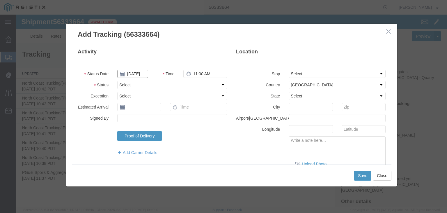
click at [136, 74] on input "[DATE]" at bounding box center [132, 74] width 31 height 8
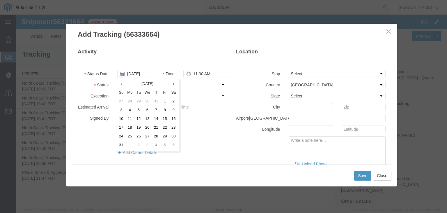
click at [147, 101] on td "30" at bounding box center [147, 101] width 9 height 9
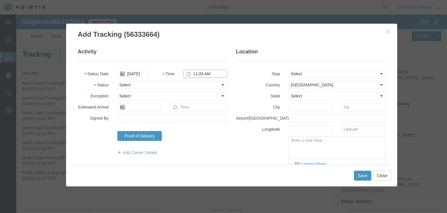
click at [200, 72] on input "11:00 AM" at bounding box center [206, 74] width 44 height 8
click at [148, 84] on select "Select Arrival Notice Available Arrival Notice Imported Arrive at Delivery Loca…" at bounding box center [172, 85] width 110 height 8
click at [117, 81] on select "Select Arrival Notice Available Arrival Notice Imported Arrive at Delivery Loca…" at bounding box center [172, 85] width 110 height 8
click at [367, 174] on button "Save" at bounding box center [362, 175] width 17 height 10
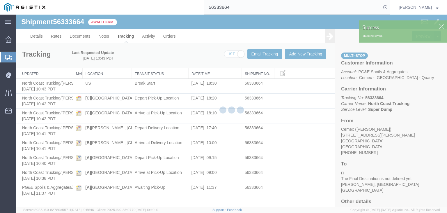
click at [299, 54] on div at bounding box center [231, 111] width 431 height 192
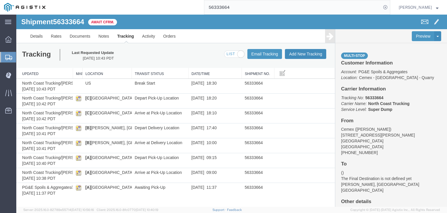
click at [312, 53] on button "Add New Tracking" at bounding box center [305, 54] width 41 height 10
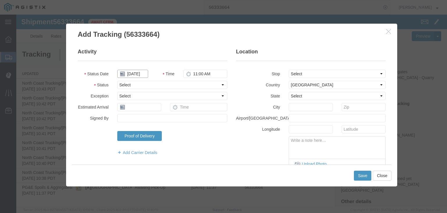
click at [134, 74] on input "[DATE]" at bounding box center [132, 74] width 31 height 8
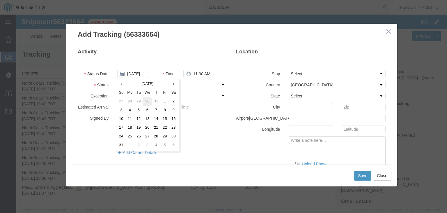
click at [149, 101] on td "30" at bounding box center [147, 101] width 9 height 9
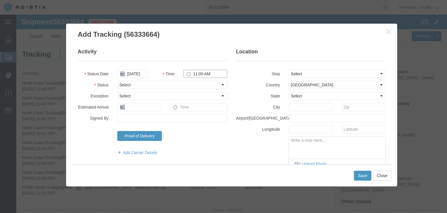
click at [197, 76] on input "11:00 AM" at bounding box center [206, 74] width 44 height 8
click at [141, 85] on select "Select Arrival Notice Available Arrival Notice Imported Arrive at Delivery Loca…" at bounding box center [172, 85] width 110 height 8
click at [117, 81] on select "Select Arrival Notice Available Arrival Notice Imported Arrive at Delivery Loca…" at bounding box center [172, 85] width 110 height 8
drag, startPoint x: 367, startPoint y: 174, endPoint x: 362, endPoint y: 171, distance: 5.4
click at [366, 174] on button "Save" at bounding box center [362, 175] width 17 height 10
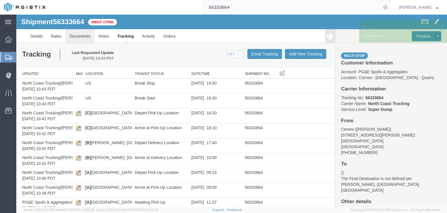
click at [78, 38] on link "Documents" at bounding box center [80, 36] width 29 height 14
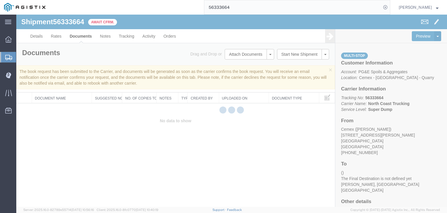
click at [238, 57] on div at bounding box center [231, 111] width 431 height 192
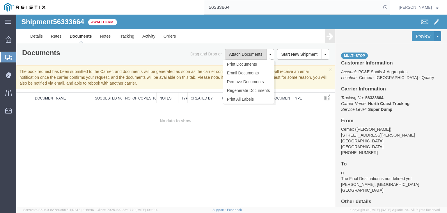
click at [238, 56] on button "Attach Documents" at bounding box center [246, 54] width 42 height 10
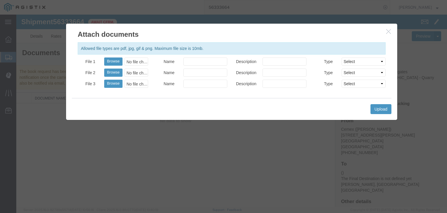
click at [134, 60] on div "No file chosen" at bounding box center [137, 61] width 24 height 8
drag, startPoint x: 203, startPoint y: 61, endPoint x: 196, endPoint y: 56, distance: 8.3
click at [203, 61] on input "Name" at bounding box center [206, 61] width 44 height 8
click at [373, 109] on button "Upload" at bounding box center [381, 109] width 21 height 10
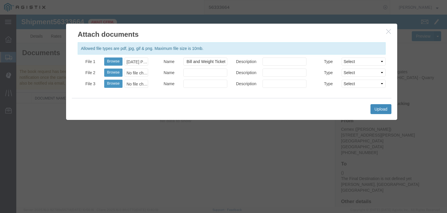
scroll to position [0, 0]
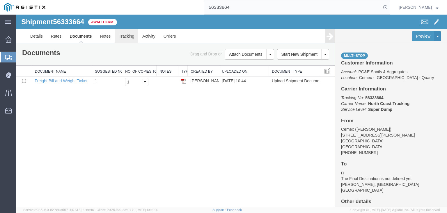
click at [128, 41] on link "Tracking" at bounding box center [127, 36] width 24 height 14
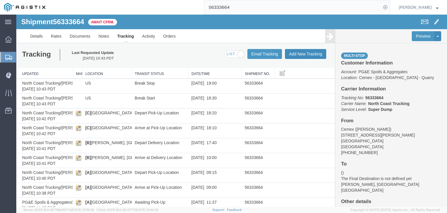
click at [306, 53] on button "Add New Tracking" at bounding box center [305, 54] width 41 height 10
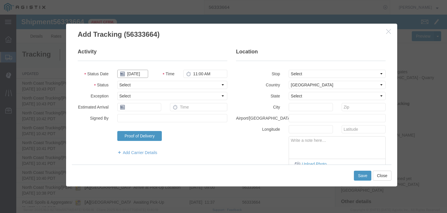
click at [135, 73] on input "[DATE]" at bounding box center [132, 74] width 31 height 8
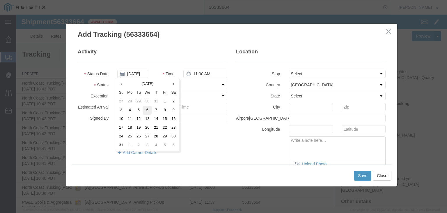
click at [147, 106] on td "6" at bounding box center [147, 110] width 9 height 9
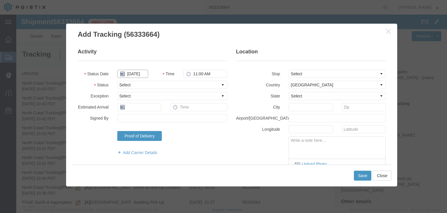
click at [137, 73] on input "[DATE]" at bounding box center [132, 74] width 31 height 8
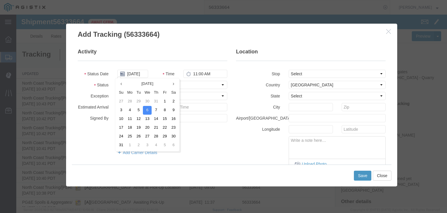
drag, startPoint x: 147, startPoint y: 100, endPoint x: 156, endPoint y: 93, distance: 11.2
click at [148, 100] on td "30" at bounding box center [147, 101] width 9 height 9
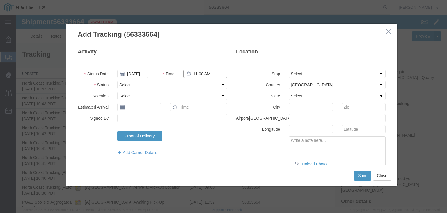
click at [198, 70] on input "11:00 AM" at bounding box center [206, 74] width 44 height 8
click at [174, 86] on select "Select Arrival Notice Available Arrival Notice Imported Arrive at Delivery Loca…" at bounding box center [172, 85] width 110 height 8
click at [117, 81] on select "Select Arrival Notice Available Arrival Notice Imported Arrive at Delivery Loca…" at bounding box center [172, 85] width 110 height 8
click at [323, 75] on select "Select From: [STREET_ADDRESS][PERSON_NAME] Stop 2: [STREET_ADDRESS][PERSON_NAME…" at bounding box center [337, 74] width 97 height 8
click at [289, 70] on select "Select From: [STREET_ADDRESS][PERSON_NAME] Stop 2: [STREET_ADDRESS][PERSON_NAME…" at bounding box center [337, 74] width 97 height 8
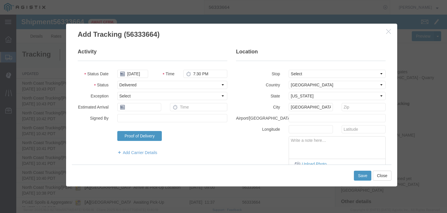
click at [319, 146] on textarea at bounding box center [337, 145] width 96 height 19
paste textarea "Point of origin: time ends at original starting point empty."
click at [359, 177] on button "Save" at bounding box center [362, 175] width 17 height 10
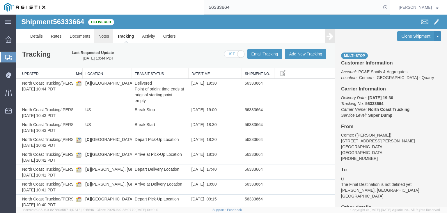
click at [106, 35] on link "Notes" at bounding box center [103, 36] width 19 height 14
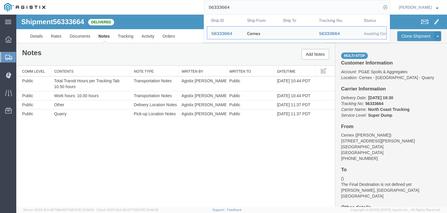
drag, startPoint x: 250, startPoint y: 9, endPoint x: 199, endPoint y: 8, distance: 50.7
click at [199, 8] on div "56333664 Ship ID Ship From Ship To Tracking Nu. Status Ship ID 56333664 Ship Fr…" at bounding box center [220, 7] width 341 height 15
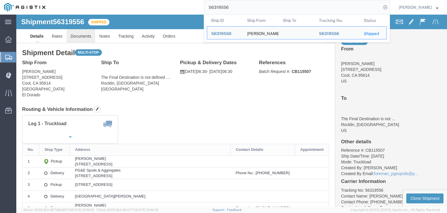
click link "Documents"
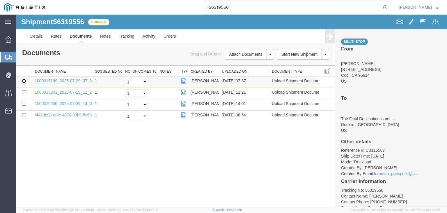
click at [25, 81] on input "checkbox" at bounding box center [24, 81] width 4 height 4
click at [24, 92] on input "checkbox" at bounding box center [24, 92] width 4 height 4
click at [23, 102] on input "checkbox" at bounding box center [24, 104] width 4 height 4
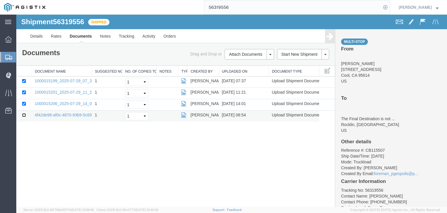
click at [23, 114] on input "checkbox" at bounding box center [24, 115] width 4 height 4
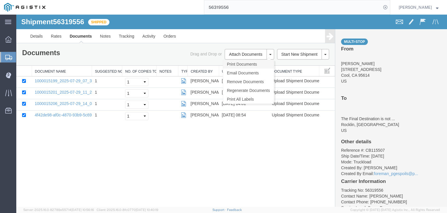
click at [246, 63] on link "Print Documents" at bounding box center [248, 64] width 51 height 9
click at [129, 36] on link "Tracking" at bounding box center [127, 36] width 24 height 14
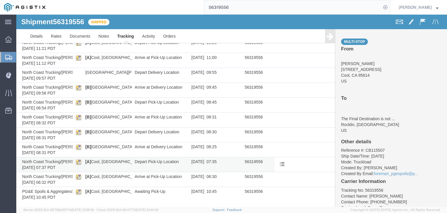
scroll to position [100, 0]
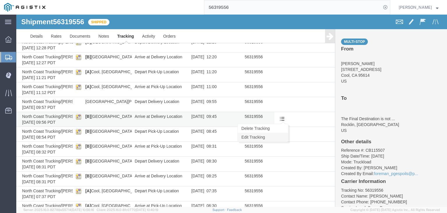
click at [271, 134] on link "Edit Tracking" at bounding box center [263, 137] width 50 height 9
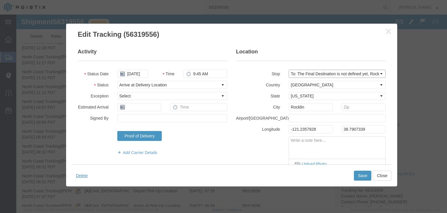
click at [312, 75] on select "Select From: [STREET_ADDRESS] Stop 2: [STREET_ADDRESS] Stop 3: [STREET_ADDRESS]…" at bounding box center [337, 74] width 97 height 8
click at [289, 70] on select "Select From: [STREET_ADDRESS] Stop 2: [STREET_ADDRESS] Stop 3: [STREET_ADDRESS]…" at bounding box center [337, 74] width 97 height 8
click at [301, 105] on input "Rocklin" at bounding box center [311, 107] width 44 height 8
click at [301, 105] on input "Rocklinr" at bounding box center [311, 107] width 44 height 8
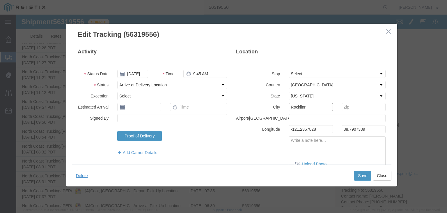
click at [301, 105] on input "Rocklinr" at bounding box center [311, 107] width 44 height 8
click at [357, 177] on button "Save" at bounding box center [362, 175] width 17 height 10
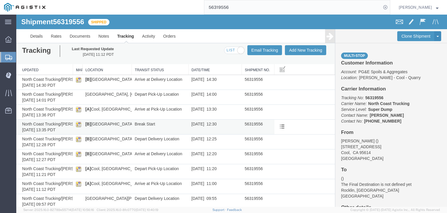
scroll to position [0, 0]
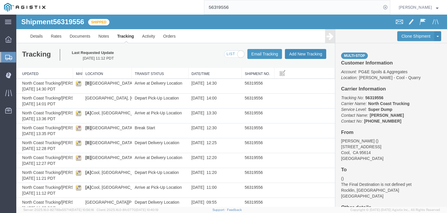
click at [295, 52] on button "Add New Tracking" at bounding box center [305, 54] width 41 height 10
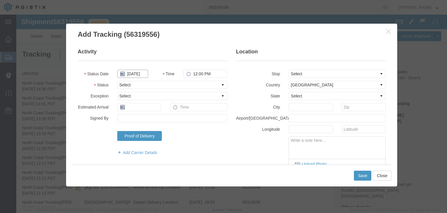
click at [137, 75] on input "[DATE]" at bounding box center [132, 74] width 31 height 8
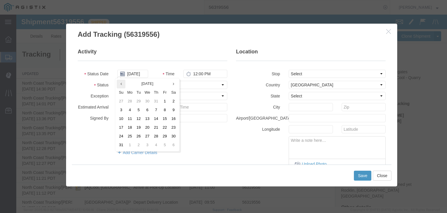
click at [124, 82] on th at bounding box center [121, 84] width 9 height 9
click at [138, 135] on td "29" at bounding box center [138, 136] width 9 height 9
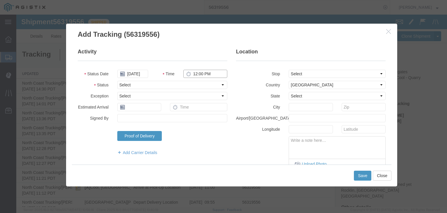
click at [196, 70] on input "12:00 PM" at bounding box center [206, 74] width 44 height 8
click at [169, 86] on select "Select Arrival Notice Available Arrival Notice Imported Arrive at Delivery Loca…" at bounding box center [172, 85] width 110 height 8
click at [117, 81] on select "Select Arrival Notice Available Arrival Notice Imported Arrive at Delivery Loca…" at bounding box center [172, 85] width 110 height 8
click at [363, 174] on button "Save" at bounding box center [362, 175] width 17 height 10
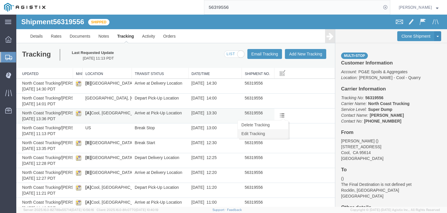
click at [276, 134] on link "Edit Tracking" at bounding box center [263, 133] width 50 height 9
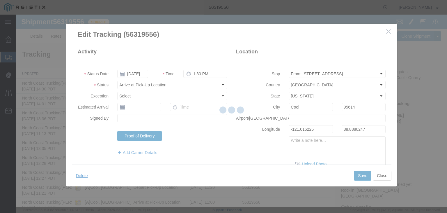
click at [311, 74] on div at bounding box center [231, 111] width 431 height 192
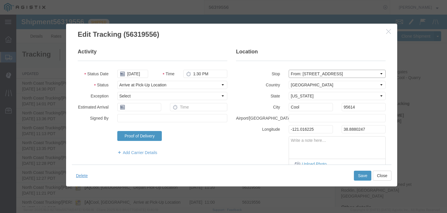
click at [305, 74] on select "Select From: [STREET_ADDRESS] Stop 2: [STREET_ADDRESS] Stop 3: [STREET_ADDRESS]…" at bounding box center [337, 74] width 97 height 8
click at [289, 70] on select "Select From: [STREET_ADDRESS] Stop 2: [STREET_ADDRESS] Stop 3: [STREET_ADDRESS]…" at bounding box center [337, 74] width 97 height 8
click at [292, 108] on input "Cool" at bounding box center [311, 107] width 44 height 8
click at [360, 176] on button "Save" at bounding box center [362, 175] width 17 height 10
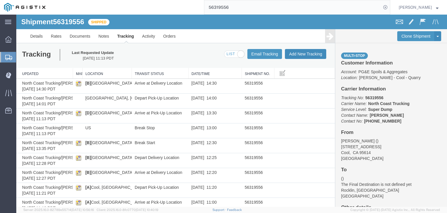
click at [285, 55] on button "Add New Tracking" at bounding box center [305, 54] width 41 height 10
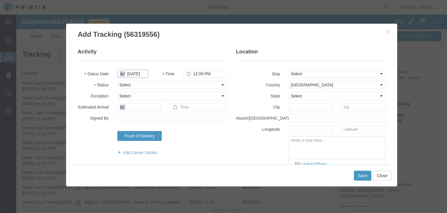
click at [135, 70] on input "[DATE]" at bounding box center [132, 74] width 31 height 8
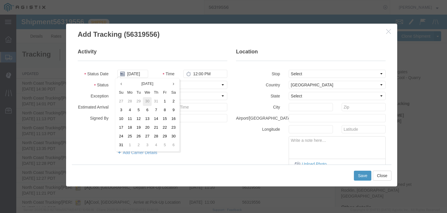
click at [143, 100] on td "30" at bounding box center [147, 101] width 9 height 9
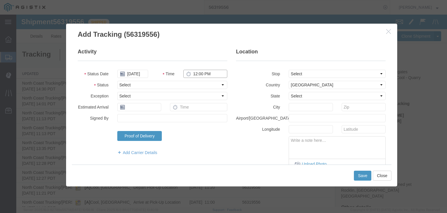
click at [196, 71] on input "12:00 PM" at bounding box center [206, 74] width 44 height 8
click at [135, 73] on input "[DATE]" at bounding box center [132, 74] width 31 height 8
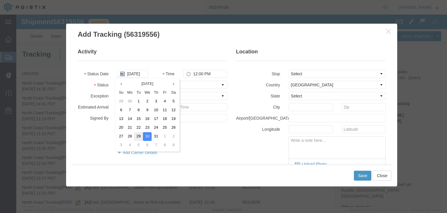
click at [137, 135] on td "29" at bounding box center [138, 136] width 9 height 9
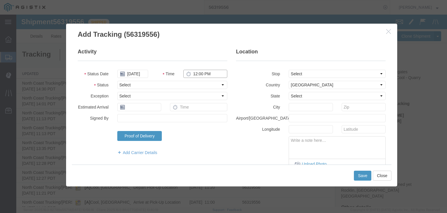
click at [190, 72] on input "12:00 PM" at bounding box center [206, 74] width 44 height 8
drag, startPoint x: 161, startPoint y: 84, endPoint x: 160, endPoint y: 87, distance: 3.3
click at [161, 84] on select "Select Arrival Notice Available Arrival Notice Imported Arrive at Delivery Loca…" at bounding box center [172, 85] width 110 height 8
click at [117, 81] on select "Select Arrival Notice Available Arrival Notice Imported Arrive at Delivery Loca…" at bounding box center [172, 85] width 110 height 8
drag, startPoint x: 297, startPoint y: 70, endPoint x: 300, endPoint y: 76, distance: 6.1
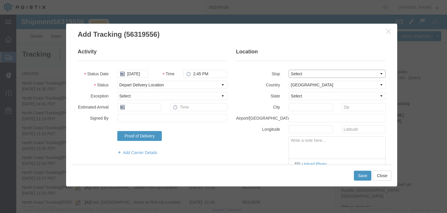
click at [297, 70] on select "Select From: [STREET_ADDRESS] Stop 2: [STREET_ADDRESS] Stop 3: [STREET_ADDRESS]…" at bounding box center [337, 74] width 97 height 8
click at [289, 70] on select "Select From: [STREET_ADDRESS] Stop 2: [STREET_ADDRESS] Stop 3: [STREET_ADDRESS]…" at bounding box center [337, 74] width 97 height 8
click at [360, 176] on button "Save" at bounding box center [362, 175] width 17 height 10
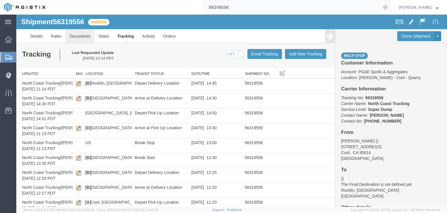
click at [84, 33] on link "Documents" at bounding box center [80, 36] width 29 height 14
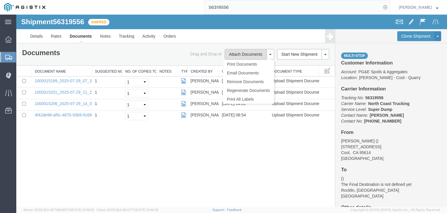
click at [243, 54] on button "Attach Documents" at bounding box center [246, 54] width 42 height 10
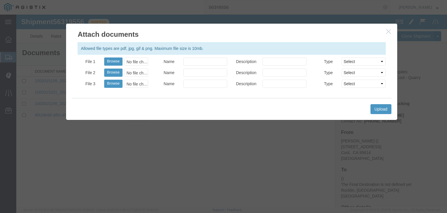
click at [134, 58] on div "No file chosen" at bounding box center [137, 61] width 24 height 8
click at [215, 62] on input "Name" at bounding box center [206, 61] width 44 height 8
click at [376, 111] on button "Upload" at bounding box center [381, 109] width 21 height 10
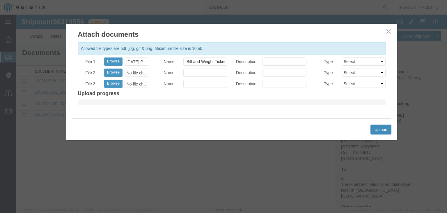
scroll to position [0, 0]
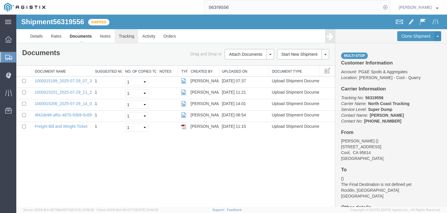
click at [118, 34] on link "Tracking" at bounding box center [127, 36] width 24 height 14
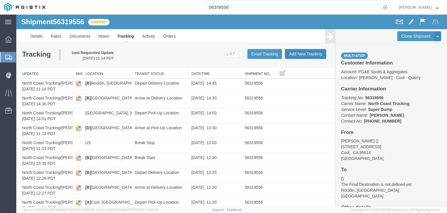
click at [311, 54] on button "Add New Tracking" at bounding box center [305, 54] width 41 height 10
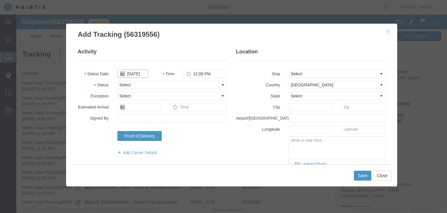
click at [131, 75] on input "[DATE]" at bounding box center [132, 74] width 31 height 8
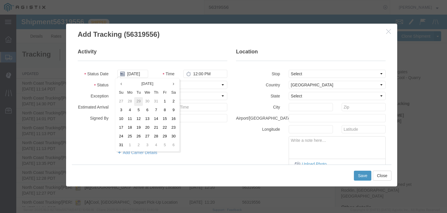
click at [139, 100] on td "29" at bounding box center [138, 101] width 9 height 9
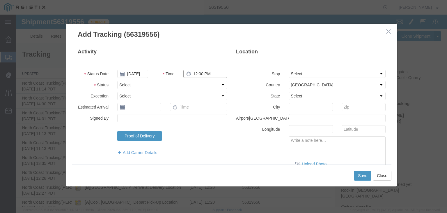
click at [195, 74] on input "12:00 PM" at bounding box center [206, 74] width 44 height 8
click at [132, 80] on fieldset "Activity Status Date [DATE] Time 3:45 PM Status Select Arrival Notice Available…" at bounding box center [153, 104] width 150 height 113
click at [132, 83] on select "Select Arrival Notice Available Arrival Notice Imported Arrive at Delivery Loca…" at bounding box center [172, 85] width 110 height 8
click at [117, 81] on select "Select Arrival Notice Available Arrival Notice Imported Arrive at Delivery Loca…" at bounding box center [172, 85] width 110 height 8
click at [296, 74] on select "Select From: [STREET_ADDRESS] Stop 2: [STREET_ADDRESS] Stop 3: [STREET_ADDRESS]…" at bounding box center [337, 74] width 97 height 8
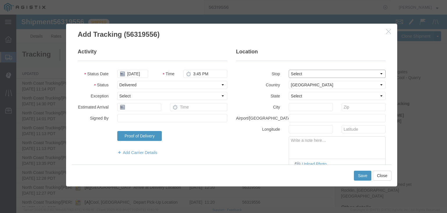
click at [289, 70] on select "Select From: [STREET_ADDRESS] Stop 2: [STREET_ADDRESS] Stop 3: [STREET_ADDRESS]…" at bounding box center [337, 74] width 97 height 8
click at [322, 145] on textarea at bounding box center [337, 145] width 96 height 19
drag, startPoint x: 309, startPoint y: 140, endPoint x: 318, endPoint y: 154, distance: 16.2
click at [309, 140] on textarea at bounding box center [337, 145] width 96 height 19
paste textarea "Point of origin: time ends at original starting point empty."
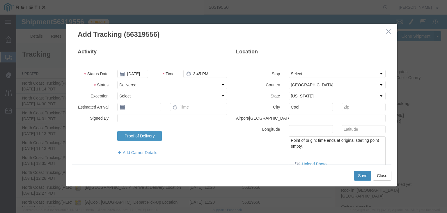
click at [361, 174] on button "Save" at bounding box center [362, 175] width 17 height 10
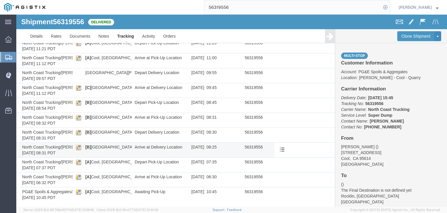
scroll to position [156, 0]
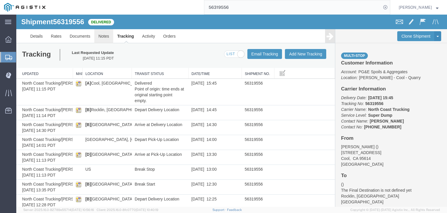
click at [102, 36] on link "Notes" at bounding box center [103, 36] width 19 height 14
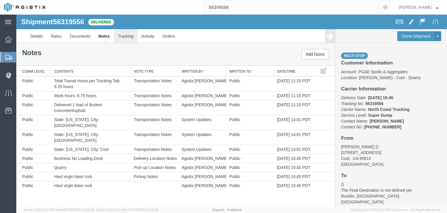
click at [126, 36] on link "Tracking" at bounding box center [126, 36] width 24 height 14
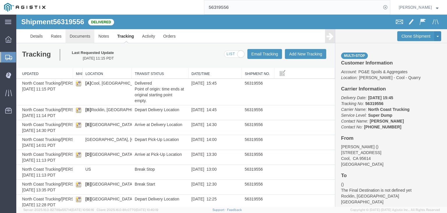
click at [80, 32] on link "Documents" at bounding box center [80, 36] width 29 height 14
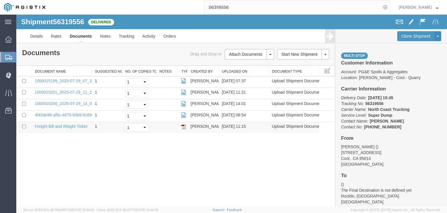
click at [183, 125] on img at bounding box center [183, 126] width 5 height 5
